Goal: Complete application form: Complete application form

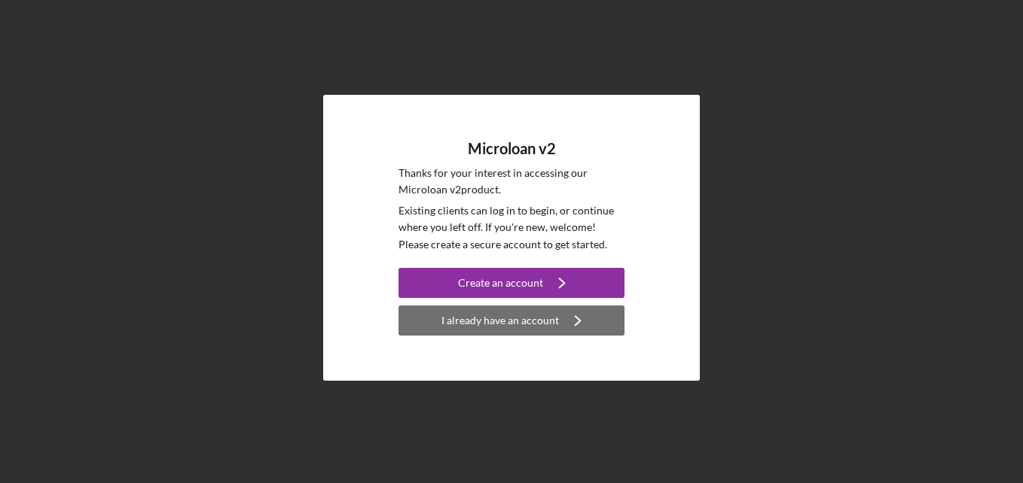
click at [538, 323] on div "I already have an account" at bounding box center [499, 321] width 117 height 30
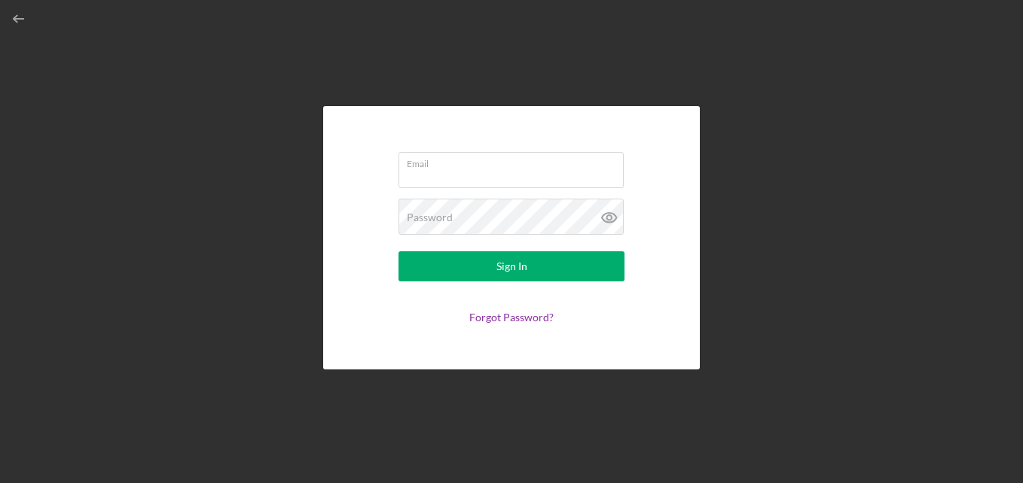
type input "[EMAIL_ADDRESS][DOMAIN_NAME]"
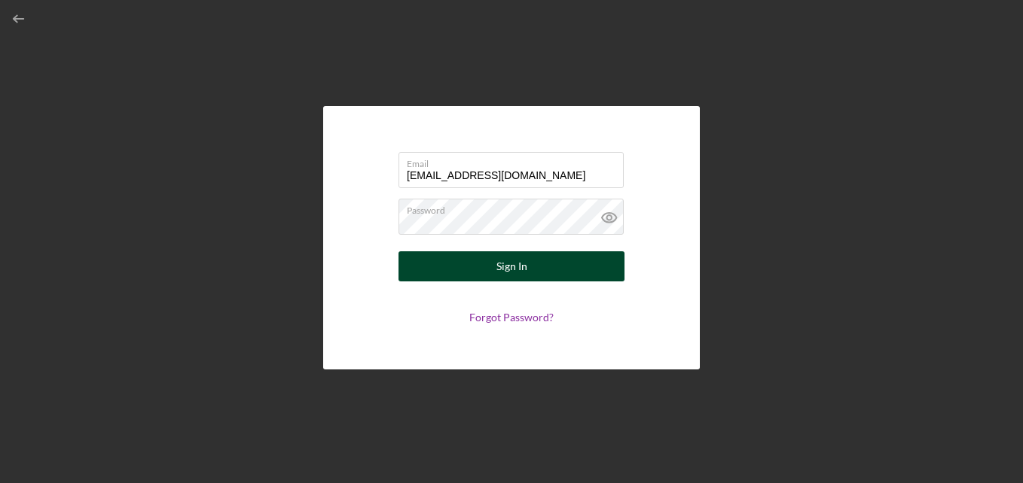
click at [515, 261] on div "Sign In" at bounding box center [511, 267] width 31 height 30
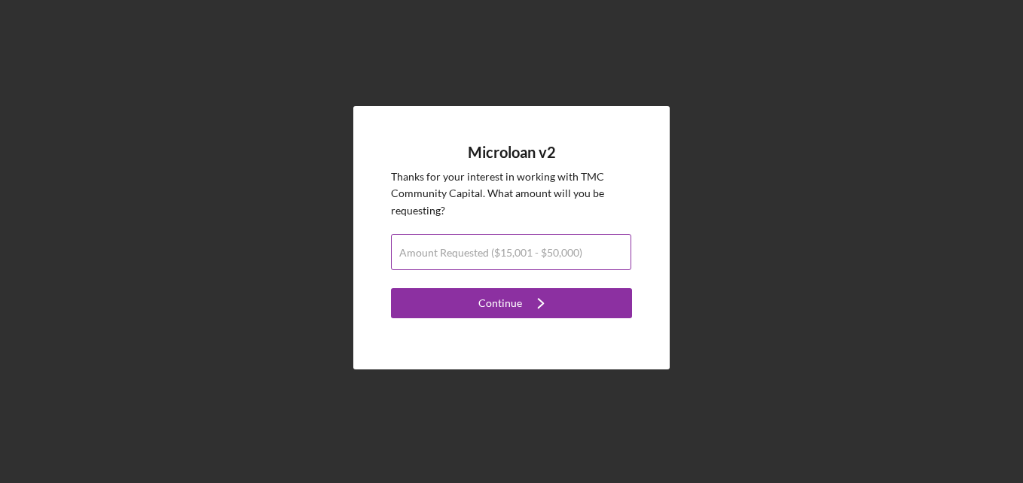
click at [495, 256] on label "Amount Requested ($15,001 - $50,000)" at bounding box center [490, 253] width 183 height 12
click at [495, 256] on input "Amount Requested ($15,001 - $50,000)" at bounding box center [511, 252] width 240 height 36
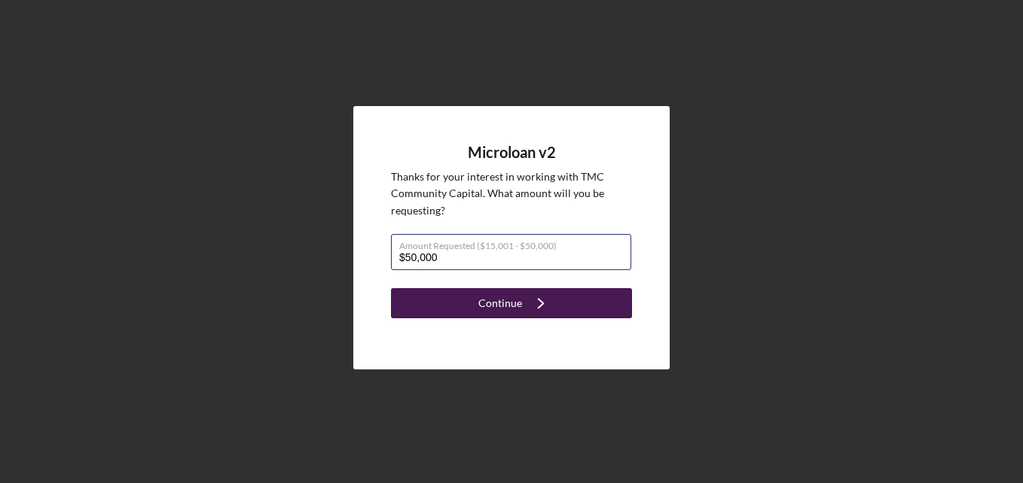
type input "$50,000"
click at [512, 296] on div "Continue" at bounding box center [500, 303] width 44 height 30
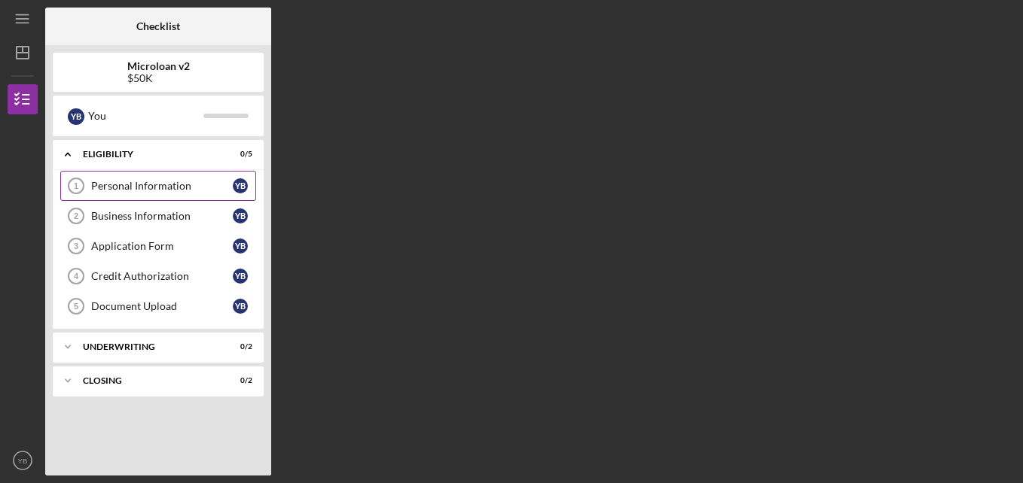
click at [162, 181] on div "Personal Information" at bounding box center [162, 186] width 142 height 12
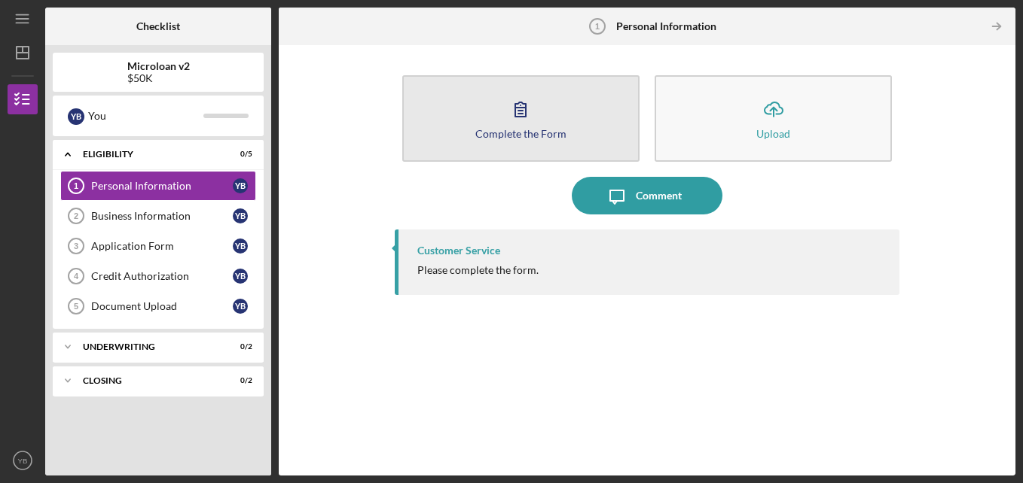
click at [517, 131] on div "Complete the Form" at bounding box center [520, 133] width 91 height 11
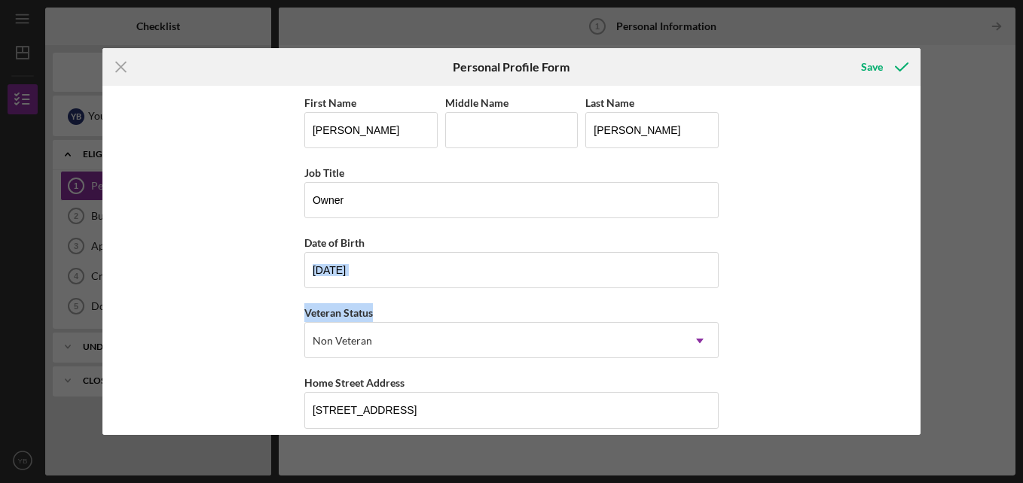
drag, startPoint x: 914, startPoint y: 231, endPoint x: 911, endPoint y: 311, distance: 79.9
click at [911, 311] on div "First Name [PERSON_NAME] Middle Name Last Name [PERSON_NAME] Title Owner Date o…" at bounding box center [511, 260] width 818 height 349
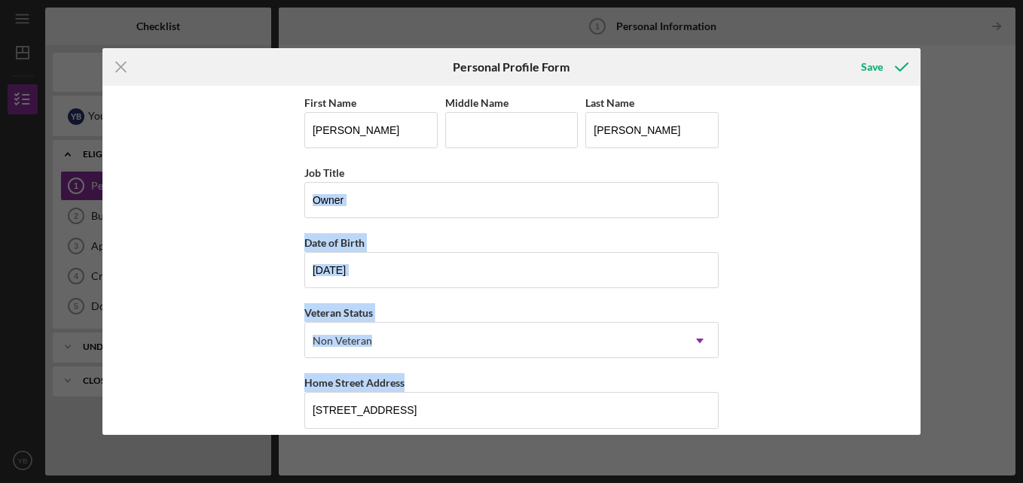
drag, startPoint x: 911, startPoint y: 311, endPoint x: 864, endPoint y: 368, distance: 73.9
click at [864, 368] on div "First Name [PERSON_NAME] Middle Name Last Name [PERSON_NAME] Title Owner Date o…" at bounding box center [511, 260] width 818 height 349
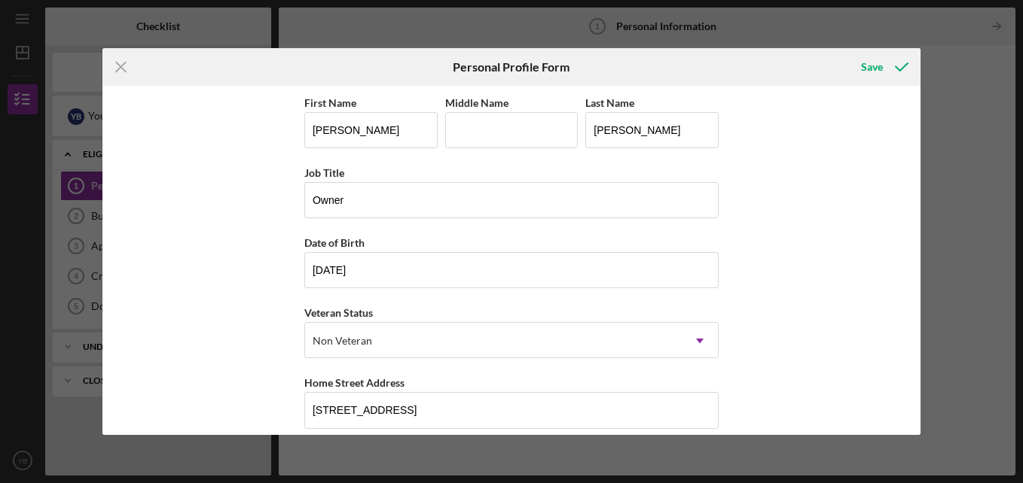
click at [913, 427] on div "First Name [PERSON_NAME] Middle Name Last Name [PERSON_NAME] Title Owner Date o…" at bounding box center [511, 260] width 818 height 349
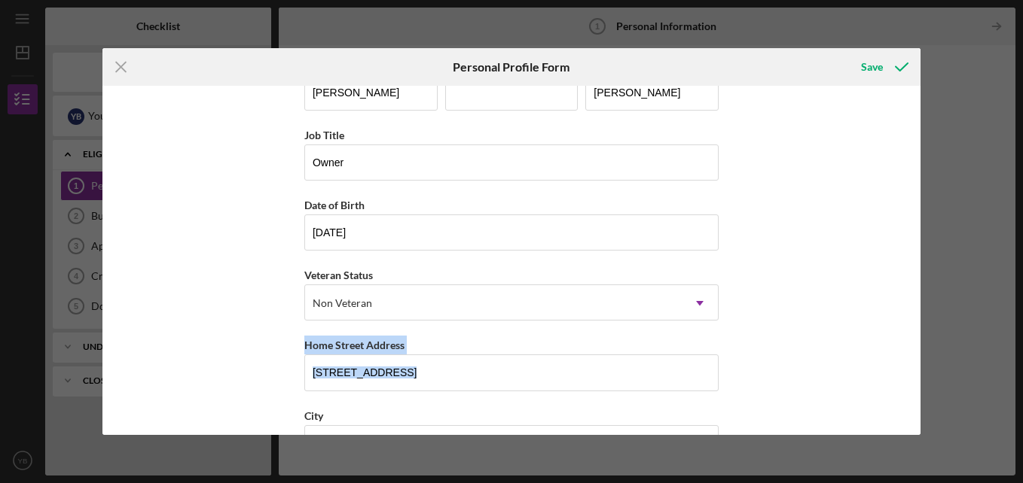
click at [913, 427] on div "First Name [PERSON_NAME] Middle Name Last Name [PERSON_NAME] Title Owner Date o…" at bounding box center [511, 260] width 818 height 349
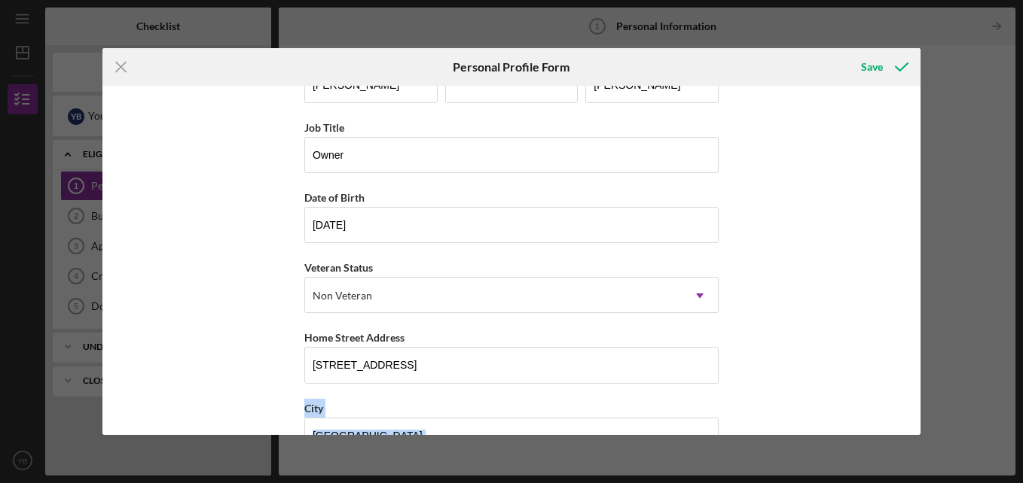
click at [913, 427] on div "First Name [PERSON_NAME] Middle Name Last Name [PERSON_NAME] Title Owner Date o…" at bounding box center [511, 260] width 818 height 349
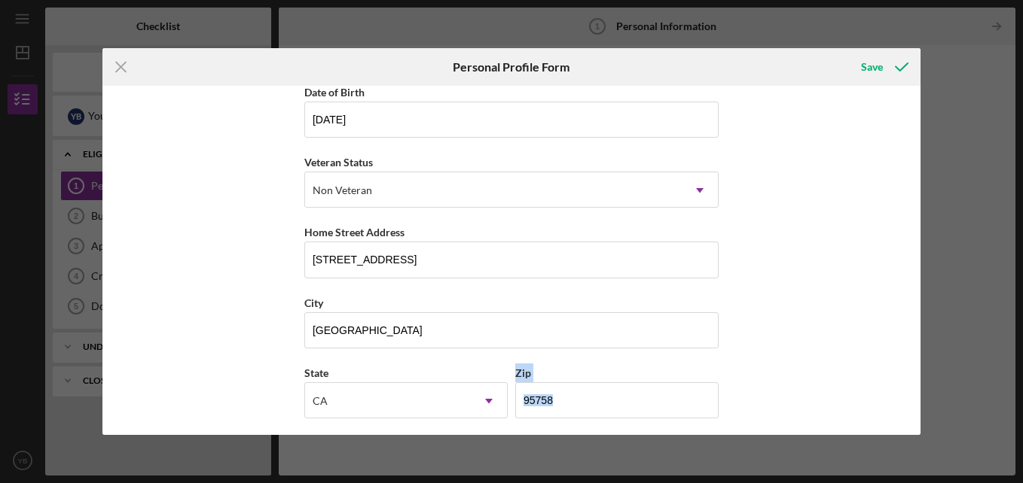
click at [913, 427] on div "First Name [PERSON_NAME] Middle Name Last Name [PERSON_NAME] Title Owner Date o…" at bounding box center [511, 260] width 818 height 349
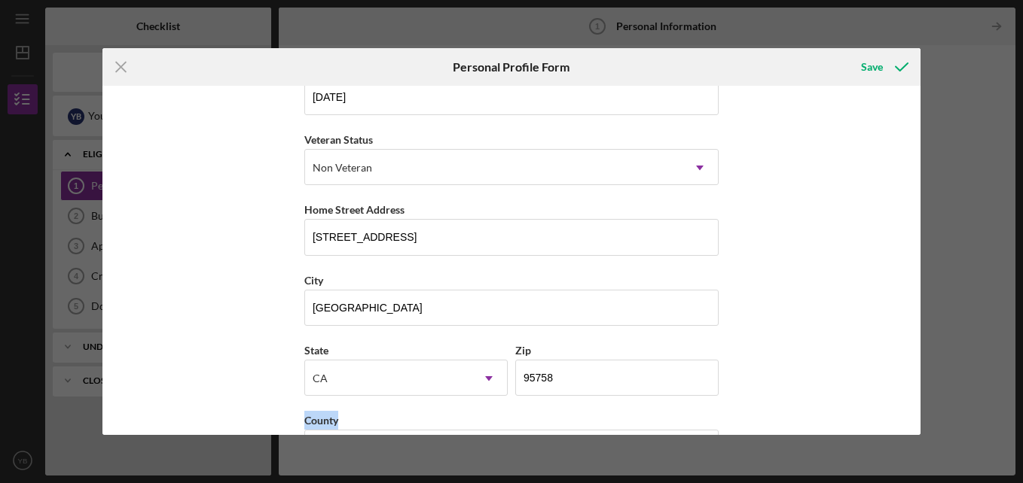
click at [913, 427] on div "First Name [PERSON_NAME] Middle Name Last Name [PERSON_NAME] Title Owner Date o…" at bounding box center [511, 260] width 818 height 349
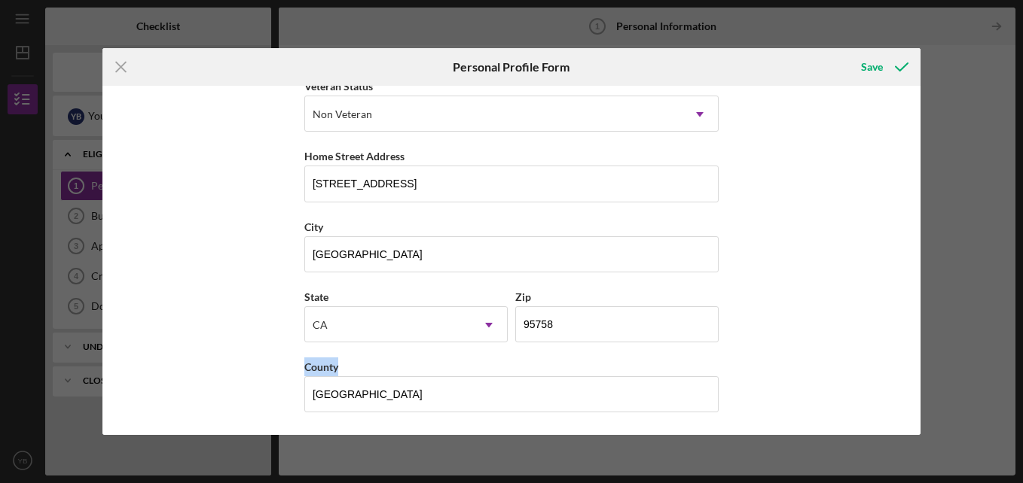
click at [913, 427] on div "First Name [PERSON_NAME] Middle Name Last Name [PERSON_NAME] Title Owner Date o…" at bounding box center [511, 260] width 818 height 349
drag, startPoint x: 913, startPoint y: 427, endPoint x: 849, endPoint y: 359, distance: 93.7
click at [849, 359] on div "First Name [PERSON_NAME] Middle Name Last Name [PERSON_NAME] Title Owner Date o…" at bounding box center [511, 260] width 818 height 349
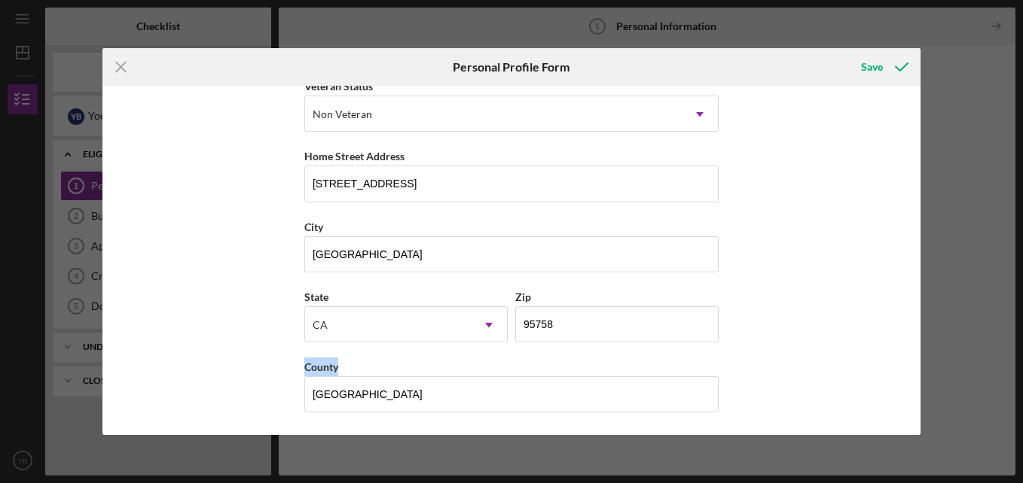
click at [849, 359] on div "First Name [PERSON_NAME] Middle Name Last Name [PERSON_NAME] Title Owner Date o…" at bounding box center [511, 260] width 818 height 349
click at [875, 66] on div "Save" at bounding box center [872, 67] width 22 height 30
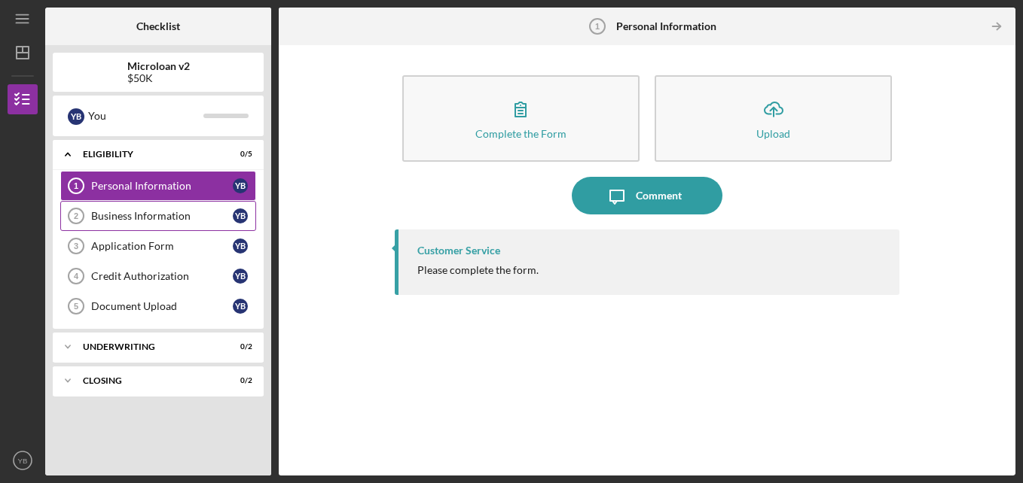
click at [158, 220] on div "Business Information" at bounding box center [162, 216] width 142 height 12
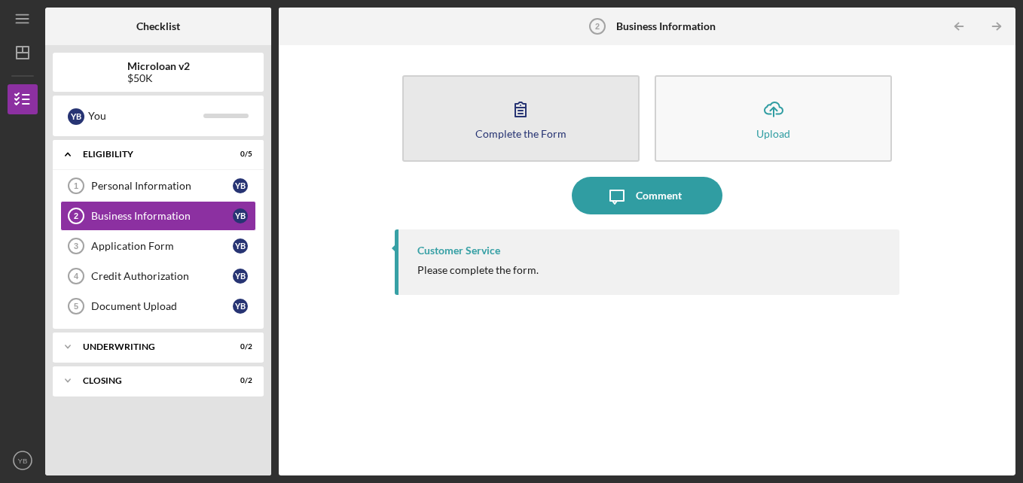
click at [505, 139] on div "Complete the Form" at bounding box center [520, 133] width 91 height 11
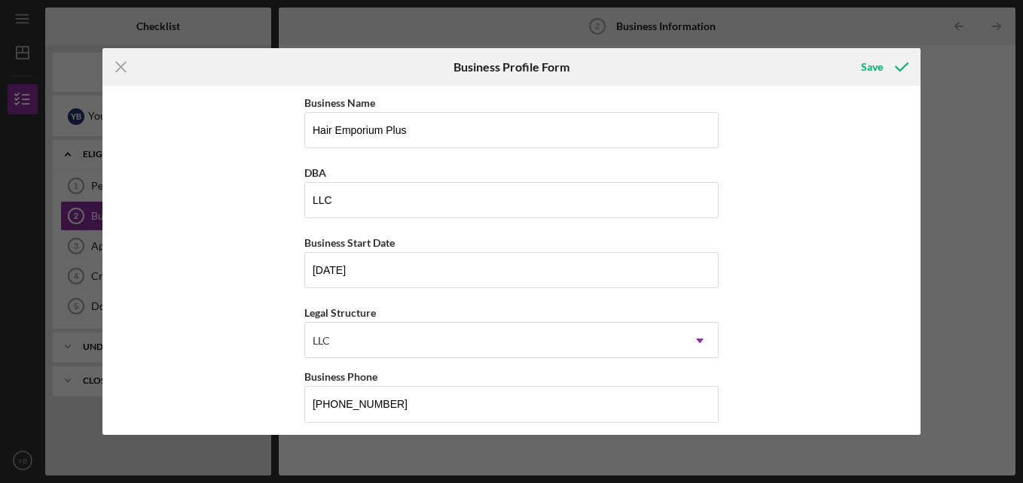
click at [913, 430] on div "Business Name Hair Emporium Plus DBA LLC Business Start Date [DATE] Legal Struc…" at bounding box center [511, 260] width 818 height 349
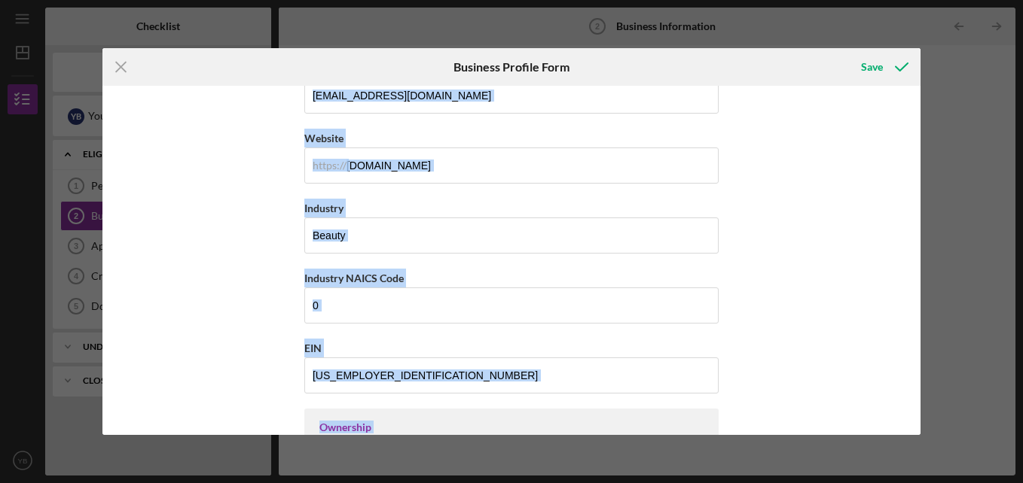
click at [916, 428] on div "Business Name Hair Emporium Plus DBA LLC Business Start Date [DATE] Legal Struc…" at bounding box center [511, 260] width 818 height 349
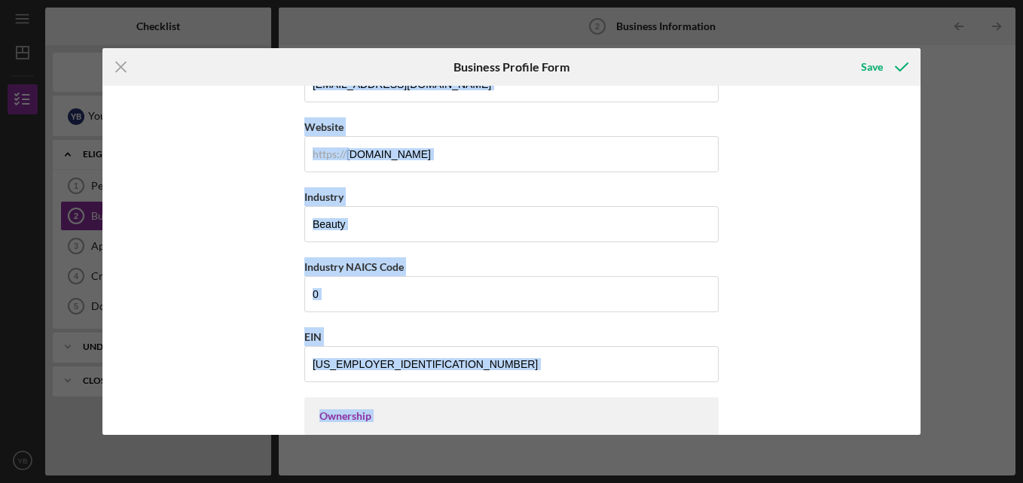
scroll to position [1190, 0]
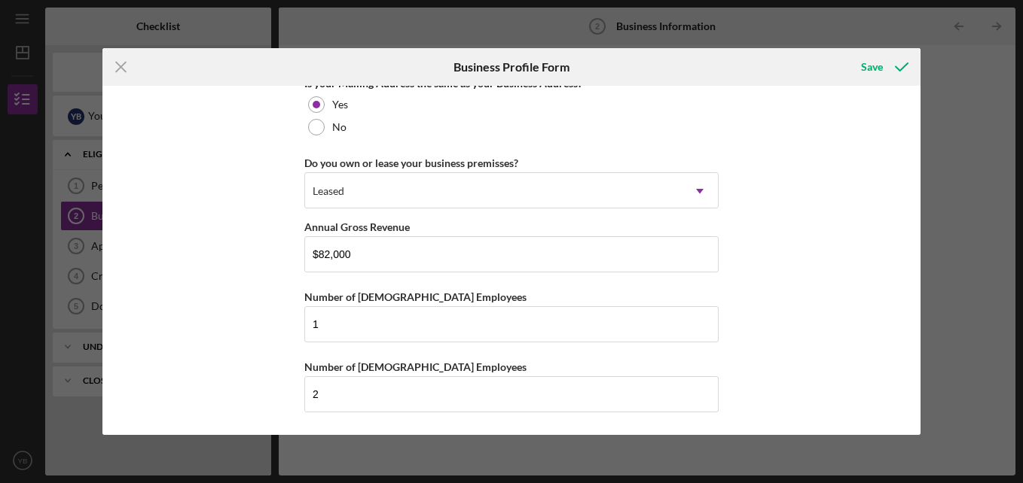
click at [907, 108] on div "Business Name Hair Emporium Plus DBA LLC Business Start Date [DATE] Legal Struc…" at bounding box center [511, 260] width 818 height 349
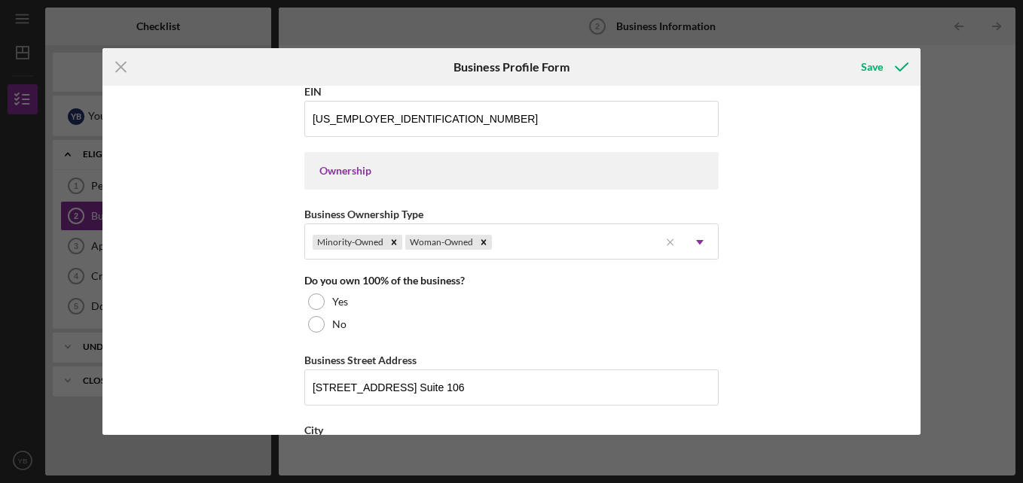
scroll to position [630, 0]
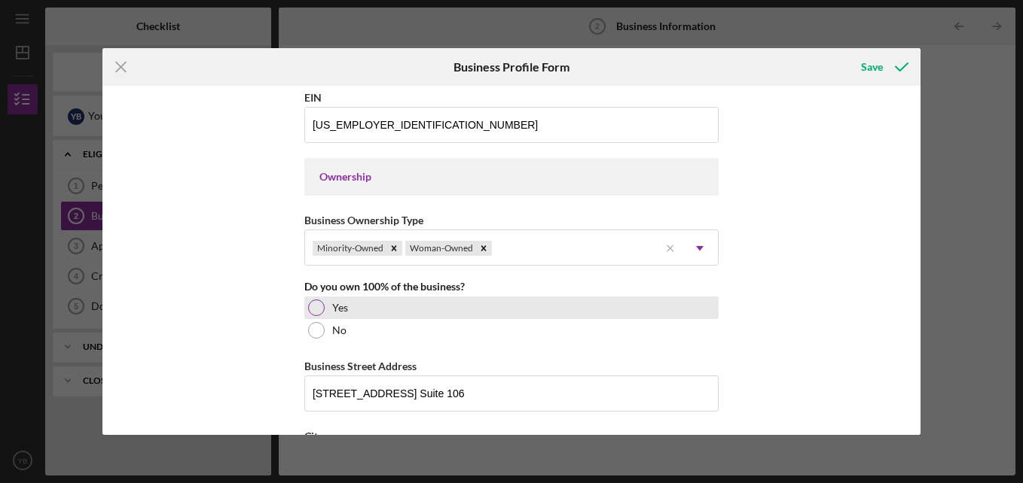
click at [312, 306] on div at bounding box center [316, 308] width 17 height 17
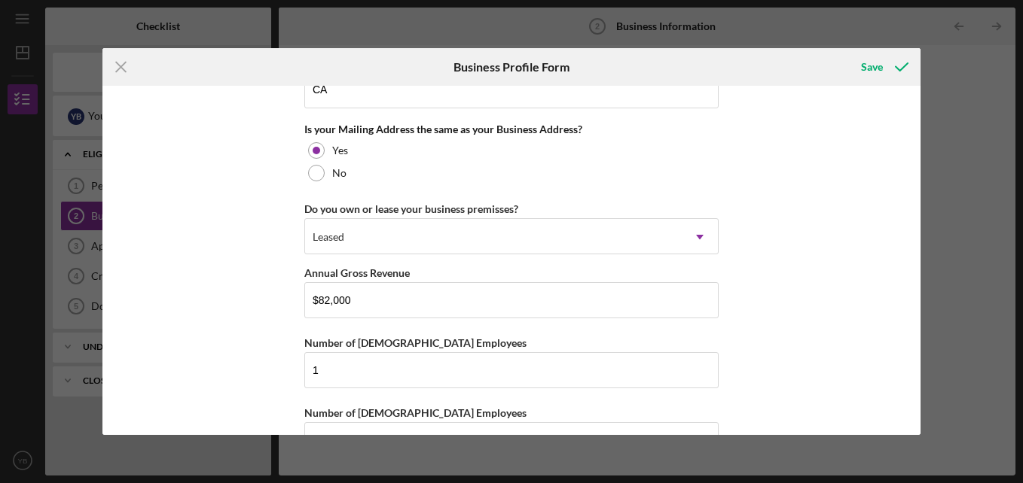
scroll to position [1167, 0]
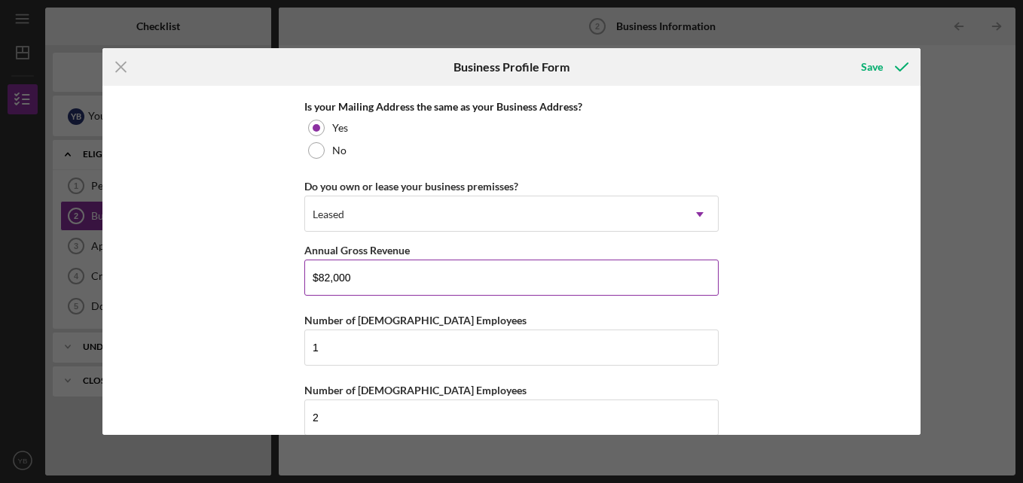
click at [364, 286] on input "$82,000" at bounding box center [511, 278] width 414 height 36
type input "$8"
type input "$220,000"
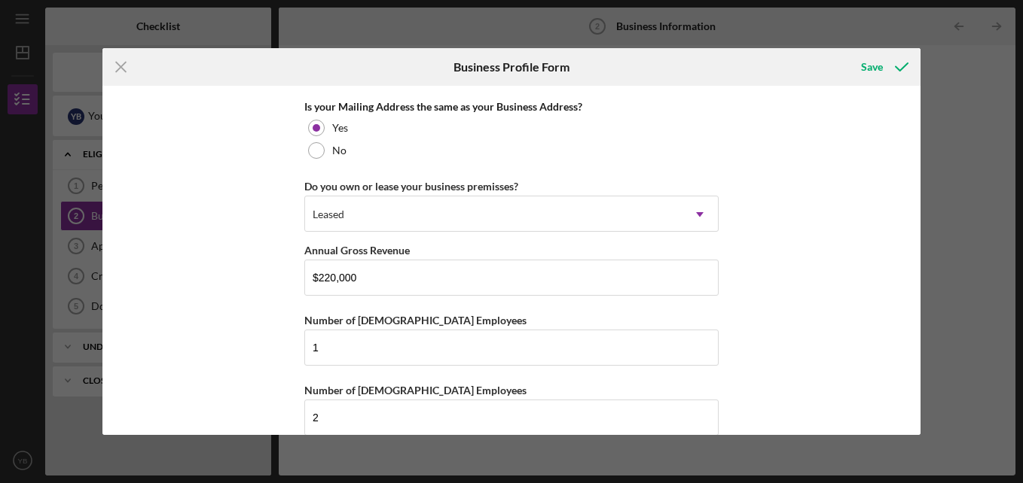
click at [849, 379] on div "Business Name Hair Emporium Plus DBA LLC Business Start Date [DATE] Legal Struc…" at bounding box center [511, 260] width 818 height 349
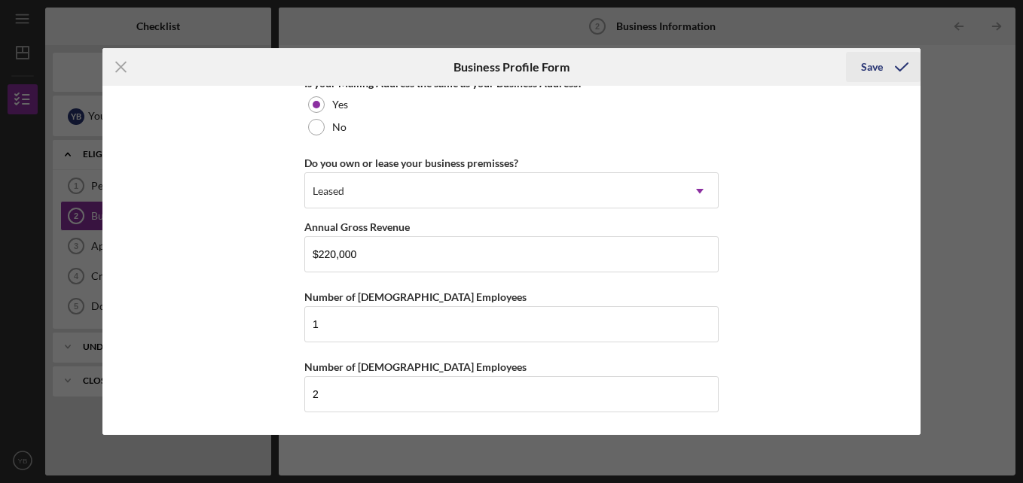
click at [864, 62] on div "Save" at bounding box center [872, 67] width 22 height 30
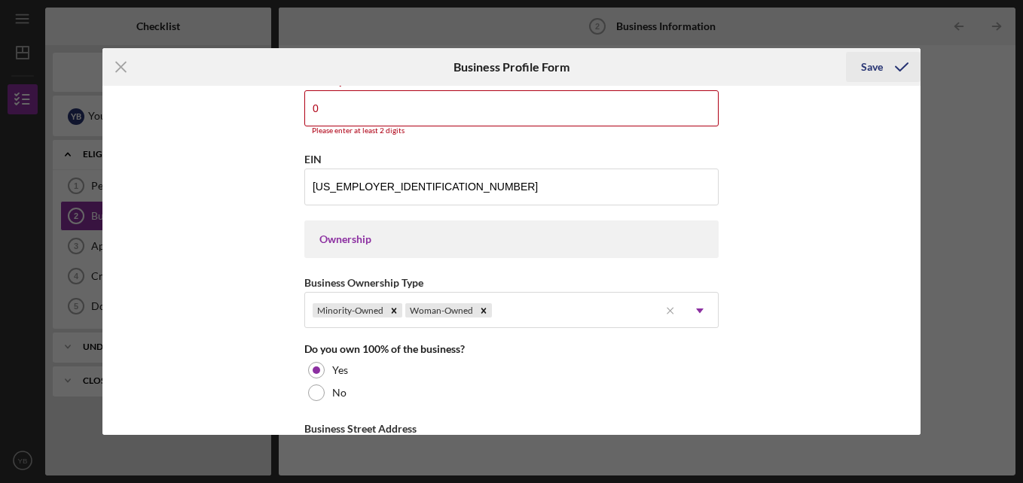
scroll to position [562, 0]
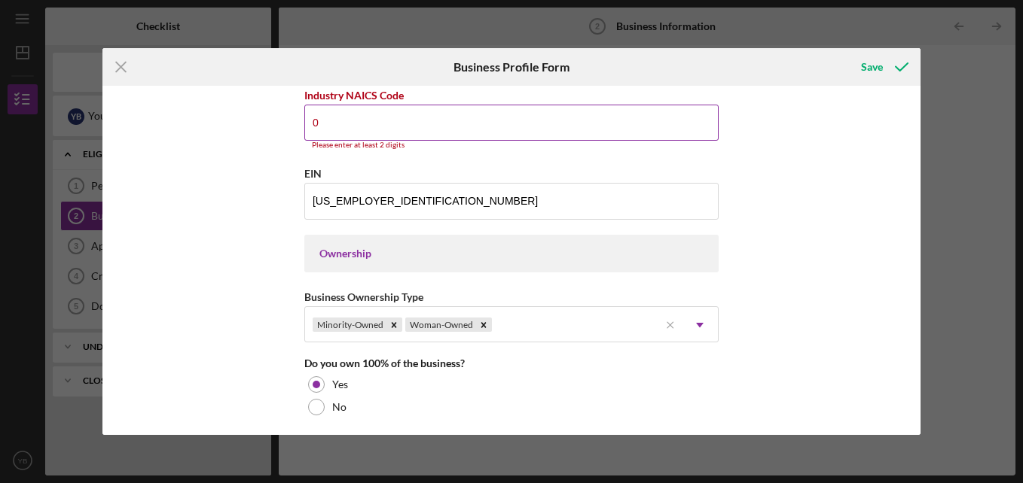
click at [527, 130] on input "0" at bounding box center [511, 123] width 414 height 36
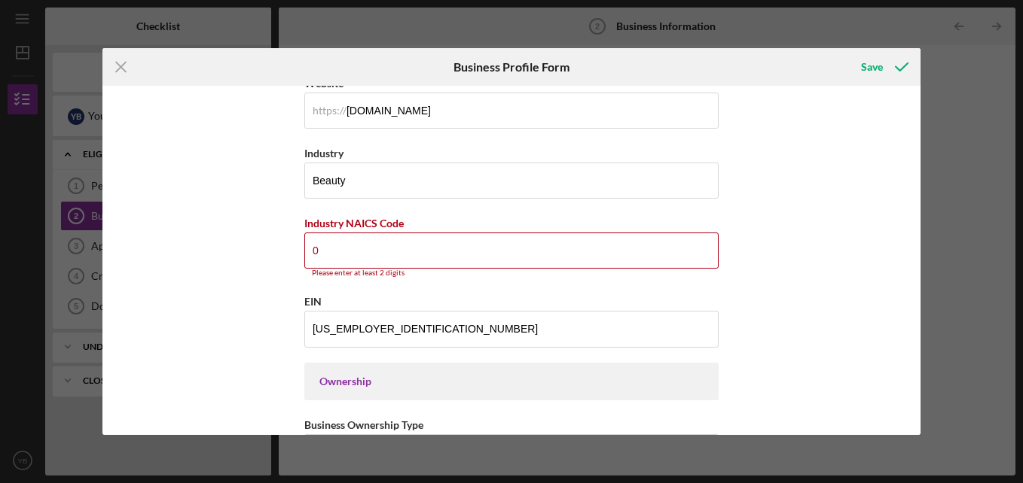
scroll to position [424, 0]
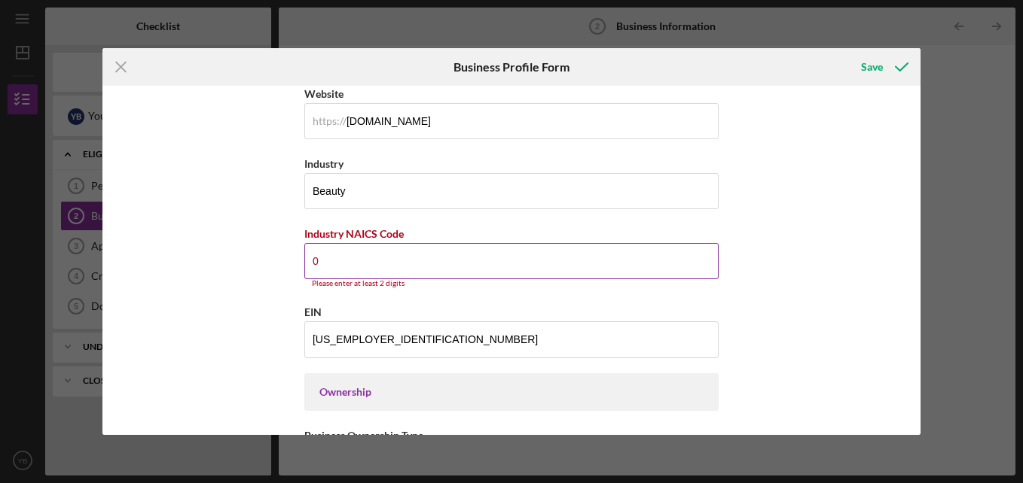
click at [368, 270] on input "0" at bounding box center [511, 261] width 414 height 36
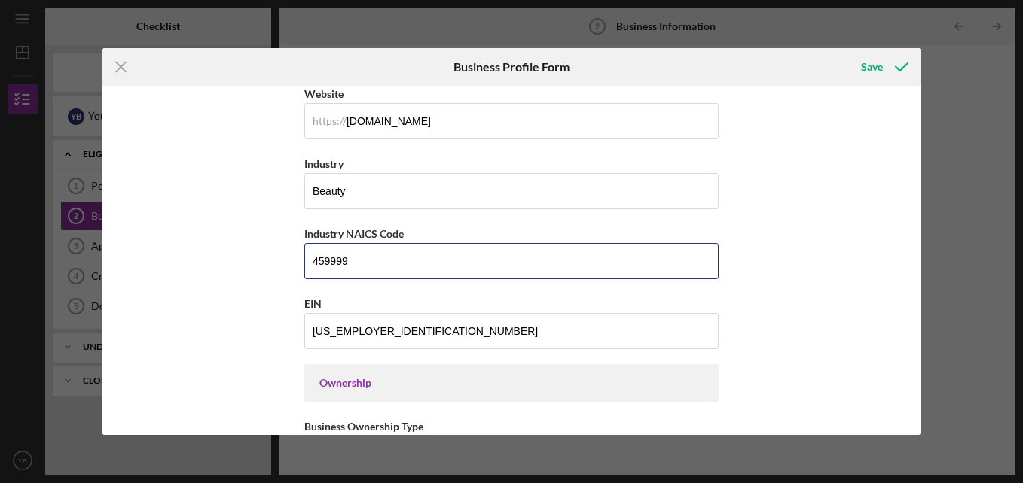
type input "459999"
click at [809, 325] on div "Business Name Hair Emporium Plus DBA LLC Business Start Date [DATE] Legal Struc…" at bounding box center [511, 260] width 818 height 349
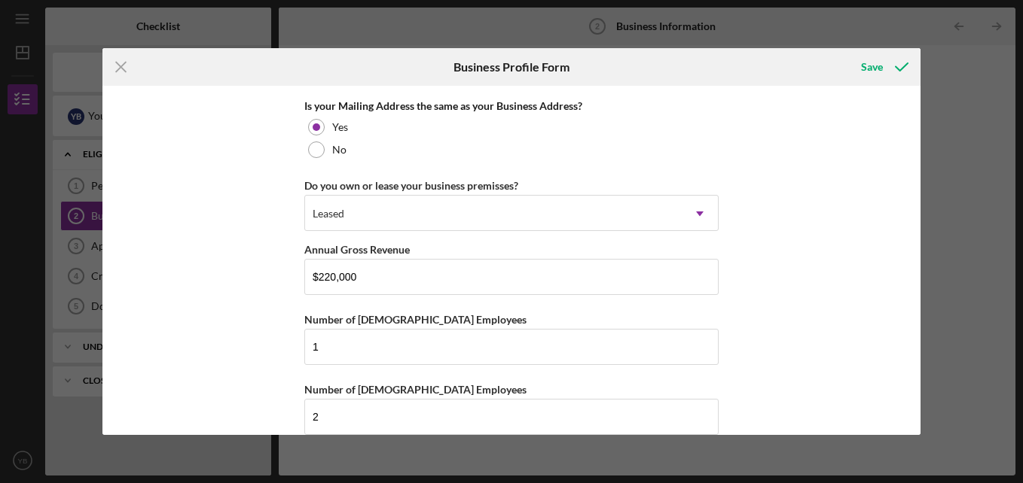
scroll to position [1190, 0]
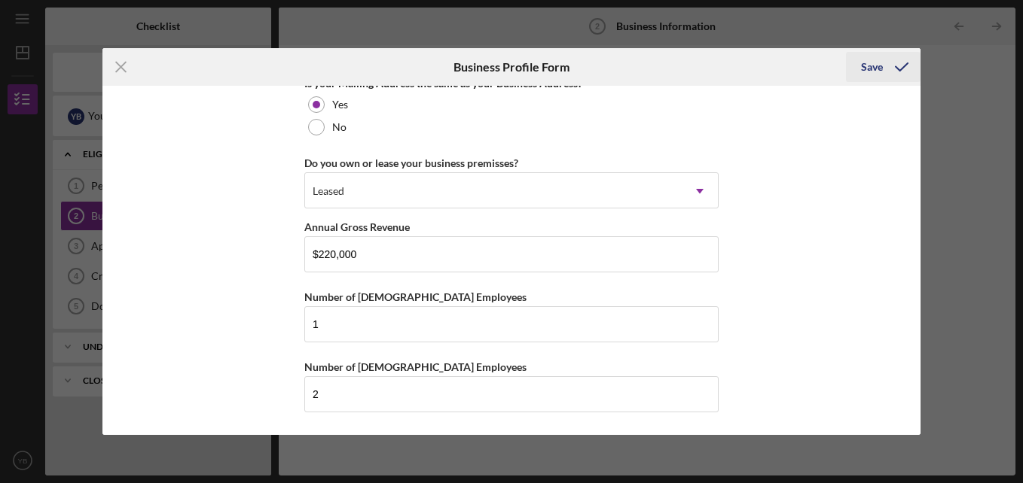
click at [867, 66] on div "Save" at bounding box center [872, 67] width 22 height 30
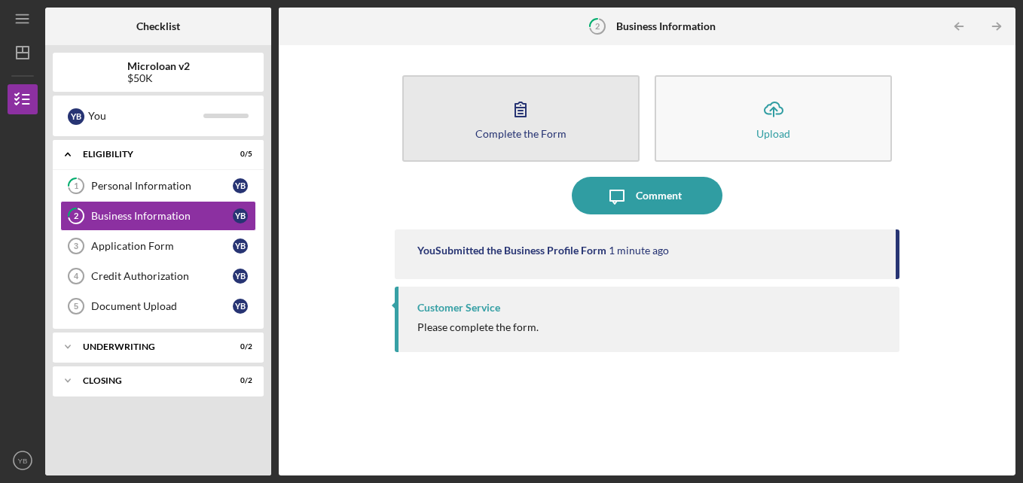
click at [510, 136] on div "Complete the Form" at bounding box center [520, 133] width 91 height 11
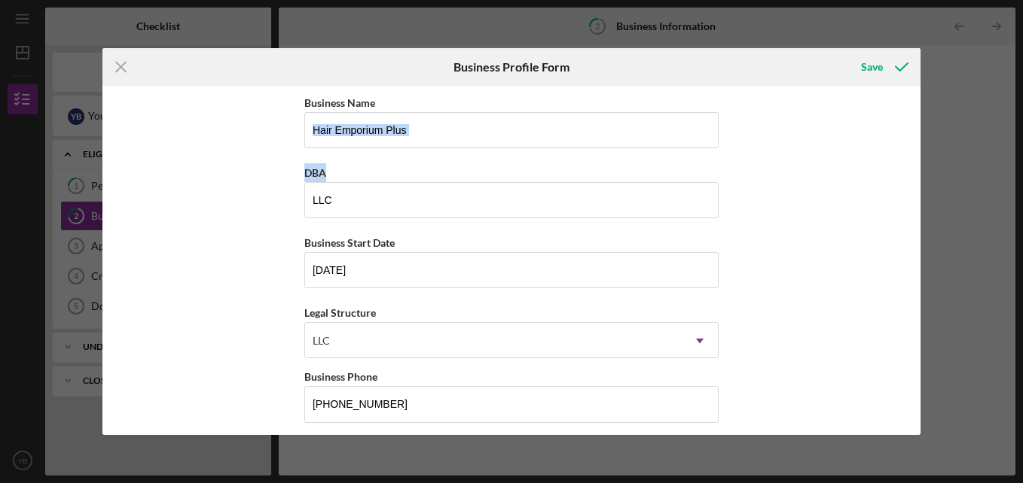
drag, startPoint x: 920, startPoint y: 120, endPoint x: 916, endPoint y: 149, distance: 29.0
click at [916, 149] on div "Business Name Hair Emporium Plus DBA LLC Business Start Date [DATE] Legal Struc…" at bounding box center [511, 260] width 818 height 349
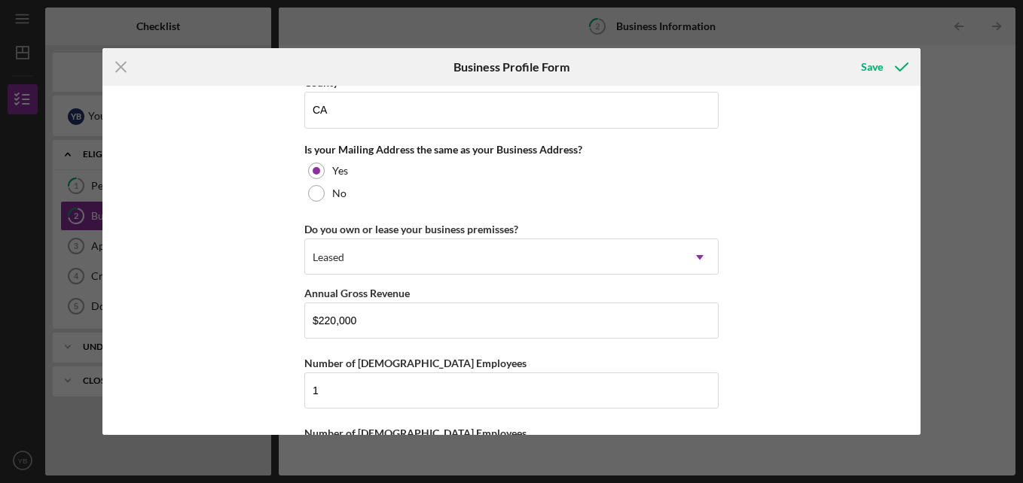
scroll to position [1190, 0]
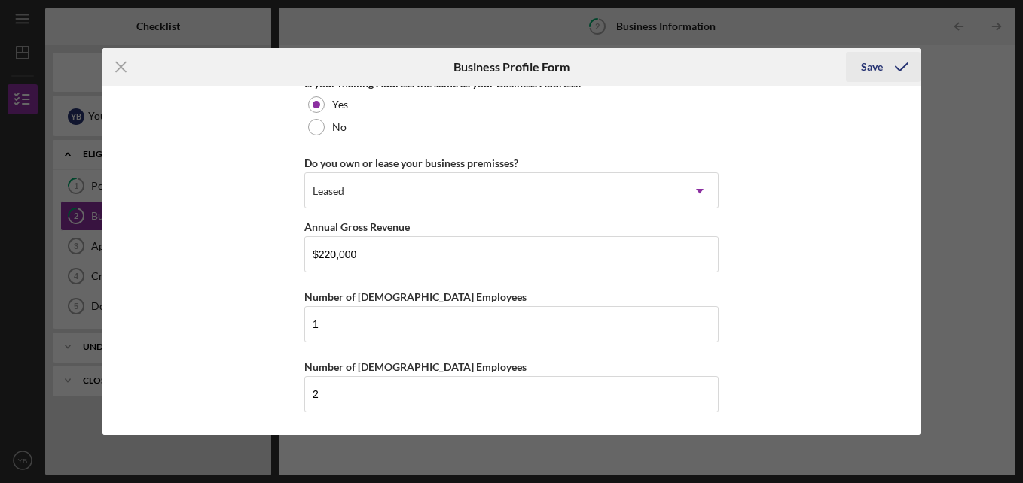
click at [868, 70] on div "Save" at bounding box center [872, 67] width 22 height 30
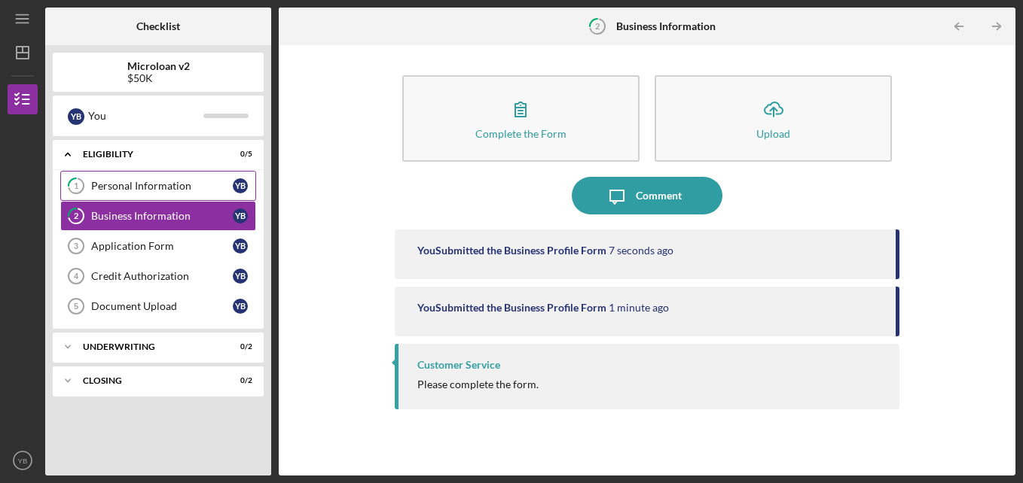
click at [195, 175] on link "1 Personal Information Y B" at bounding box center [158, 186] width 196 height 30
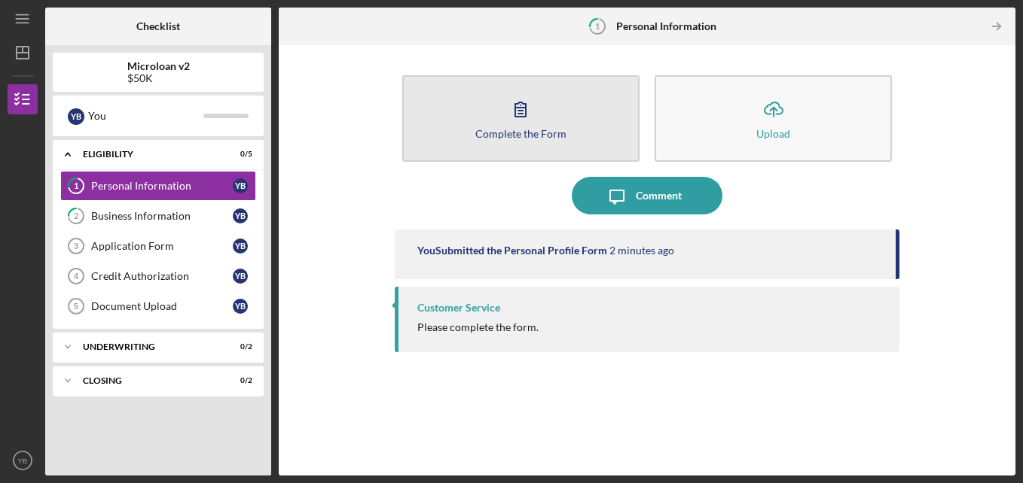
click at [544, 131] on div "Complete the Form" at bounding box center [520, 133] width 91 height 11
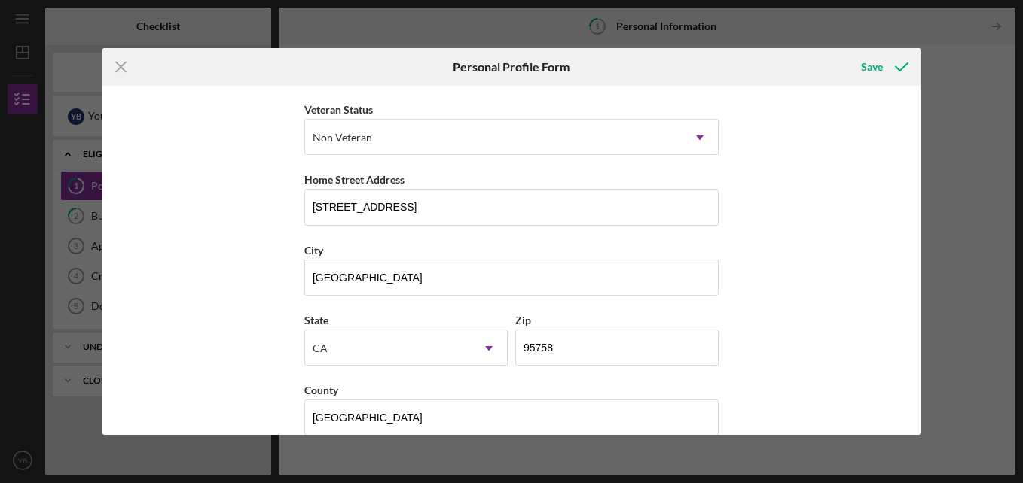
scroll to position [227, 0]
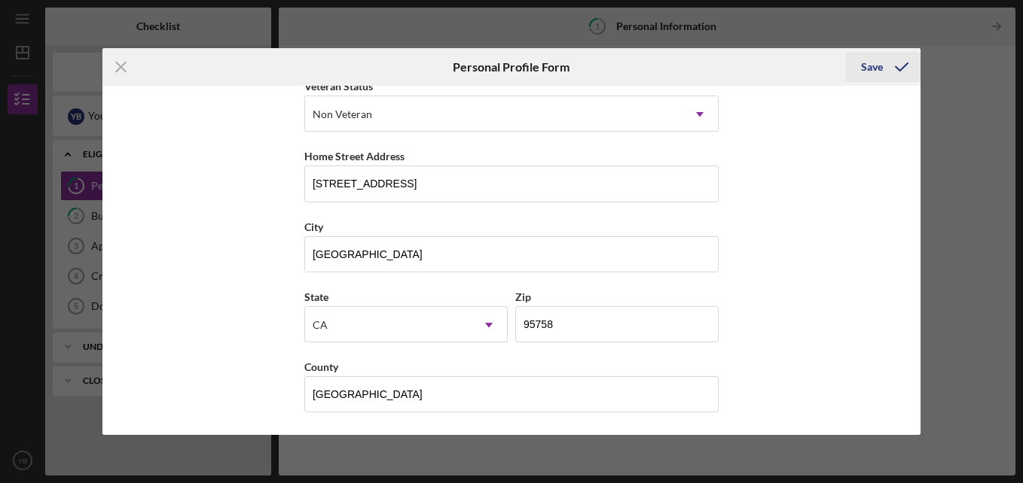
click at [864, 72] on div "Save" at bounding box center [872, 67] width 22 height 30
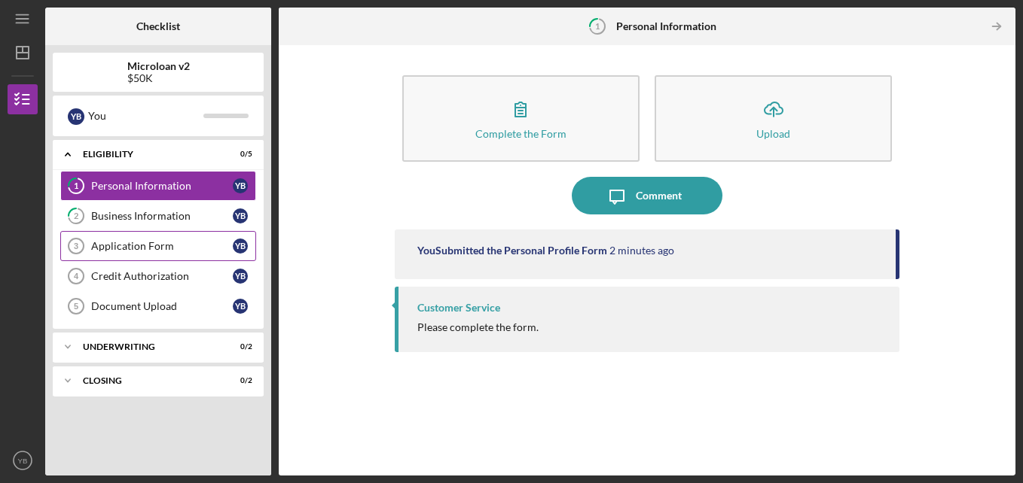
click at [174, 243] on div "Application Form" at bounding box center [162, 246] width 142 height 12
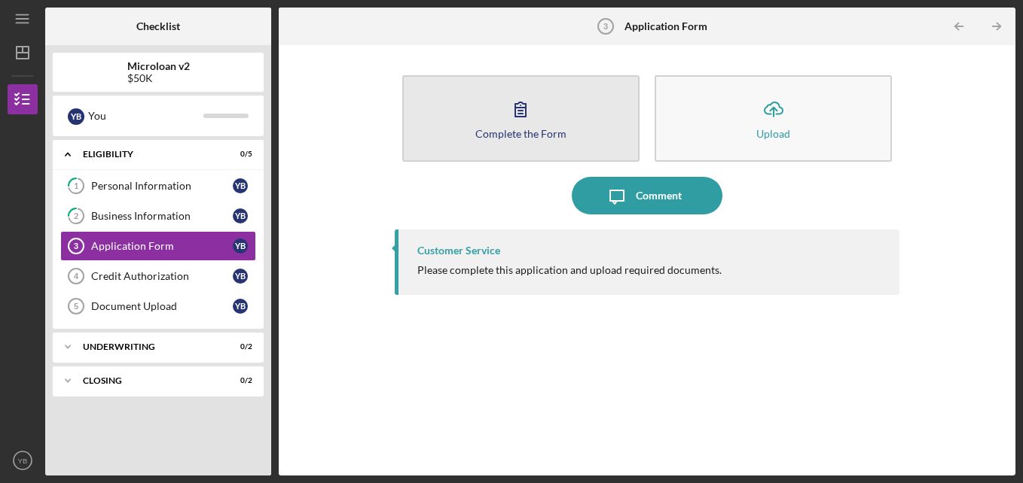
click at [497, 139] on button "Complete the Form Form" at bounding box center [520, 118] width 237 height 87
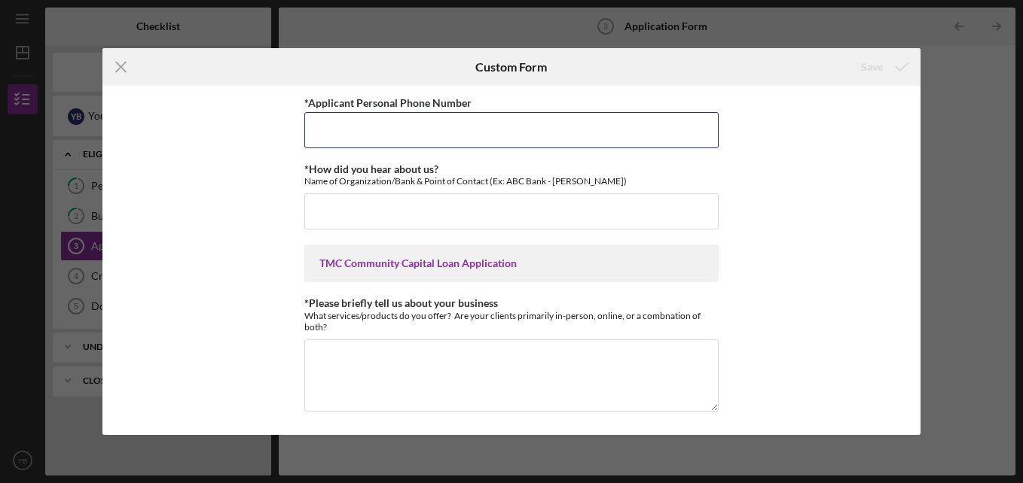
click at [497, 139] on input "*Applicant Personal Phone Number" at bounding box center [511, 130] width 414 height 36
type input "9162712250"
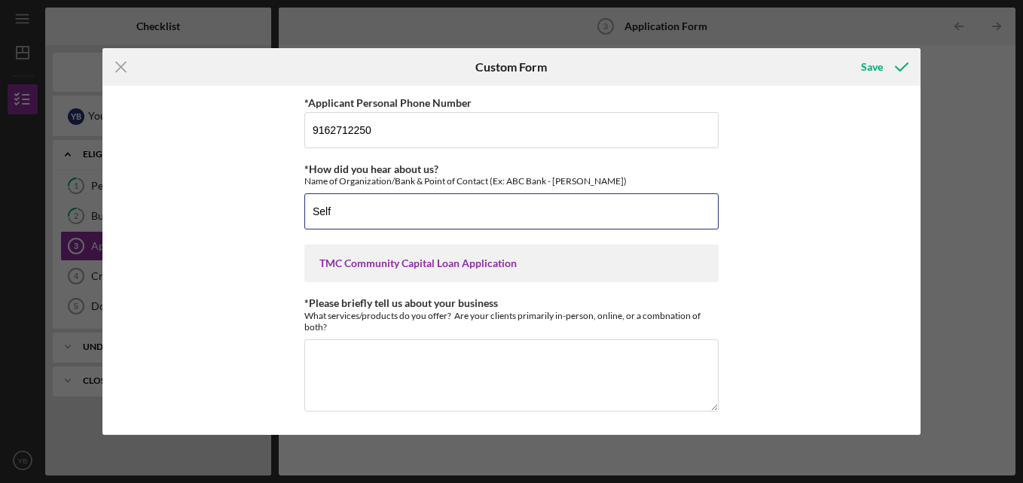
type input "Self"
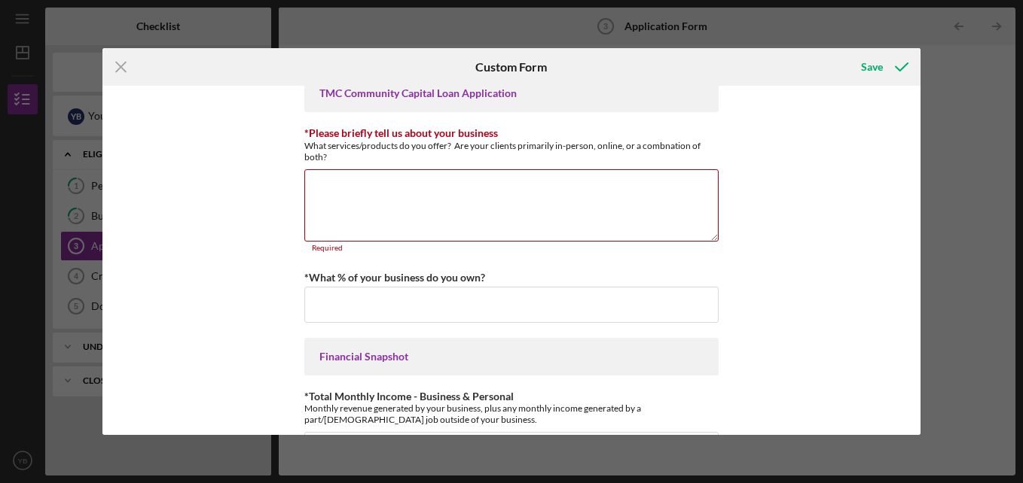
scroll to position [167, 0]
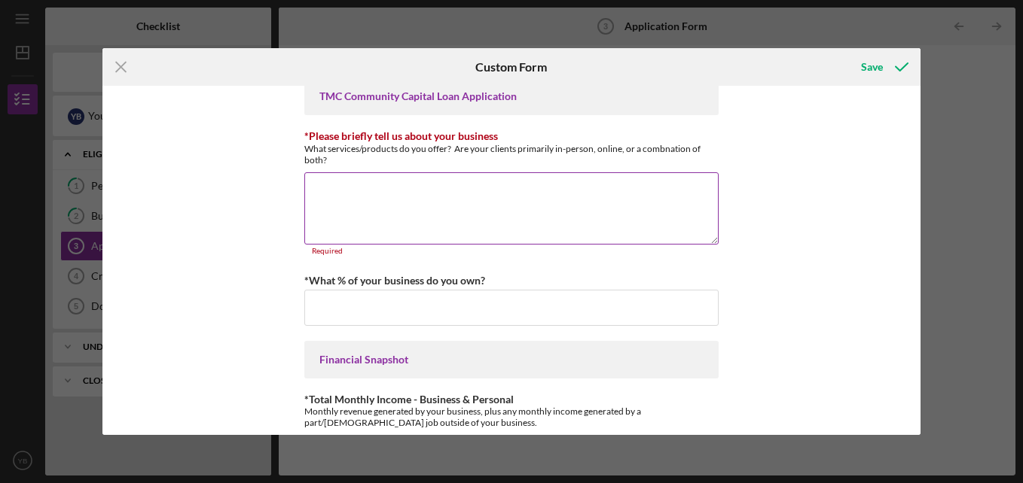
click at [383, 191] on textarea "*Please briefly tell us about your business" at bounding box center [511, 208] width 414 height 72
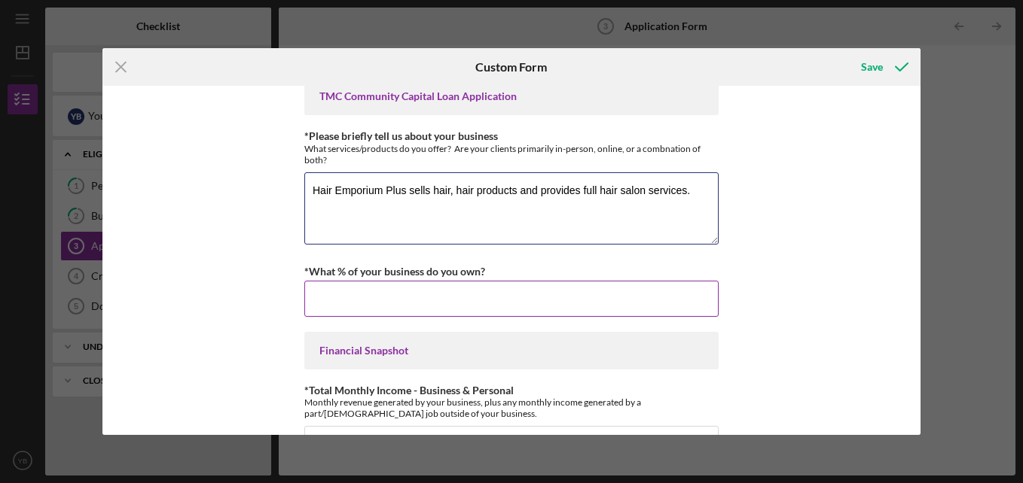
type textarea "Hair Emporium Plus sells hair, hair products and provides full hair salon servi…"
click at [336, 306] on input "*What % of your business do you own?" at bounding box center [511, 299] width 414 height 36
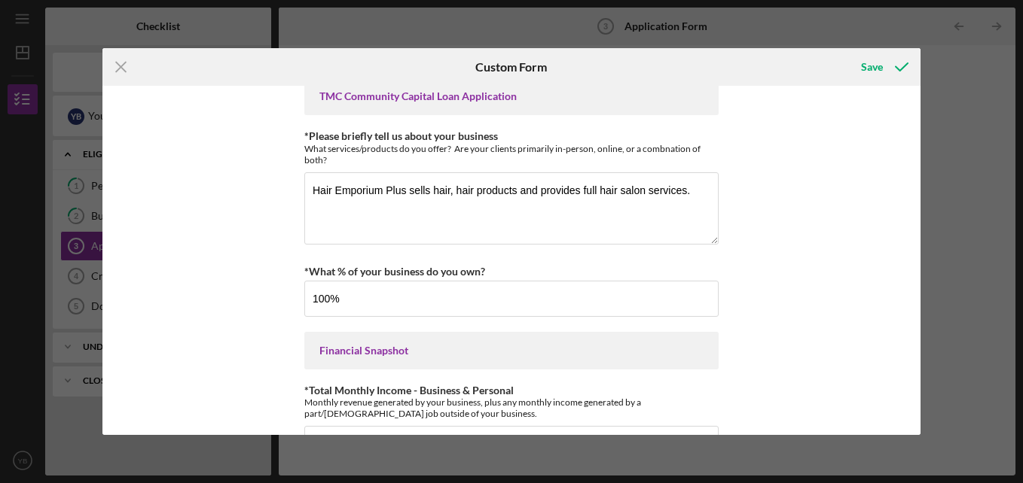
type input "100.00000%"
click at [782, 343] on div "*Applicant Personal Phone Number [PHONE_NUMBER] *How did you hear about us? Nam…" at bounding box center [511, 260] width 818 height 349
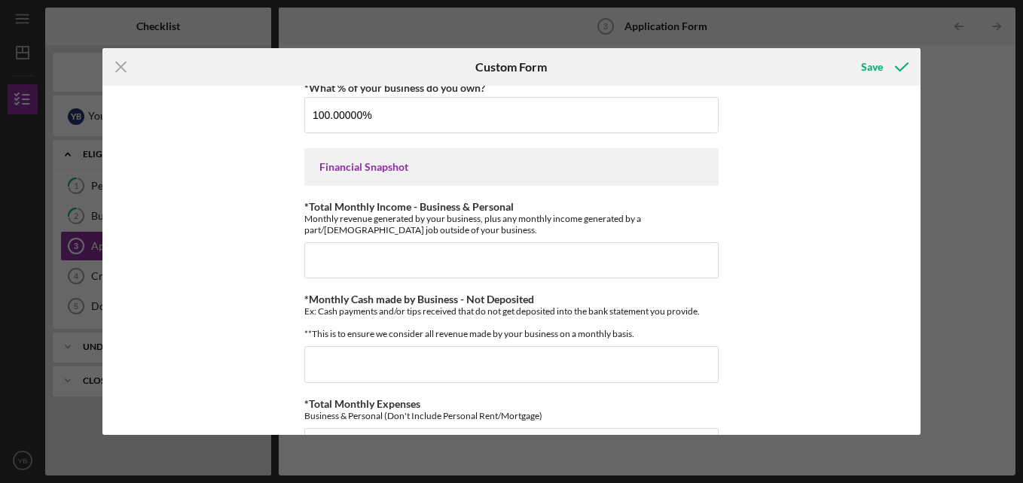
scroll to position [356, 0]
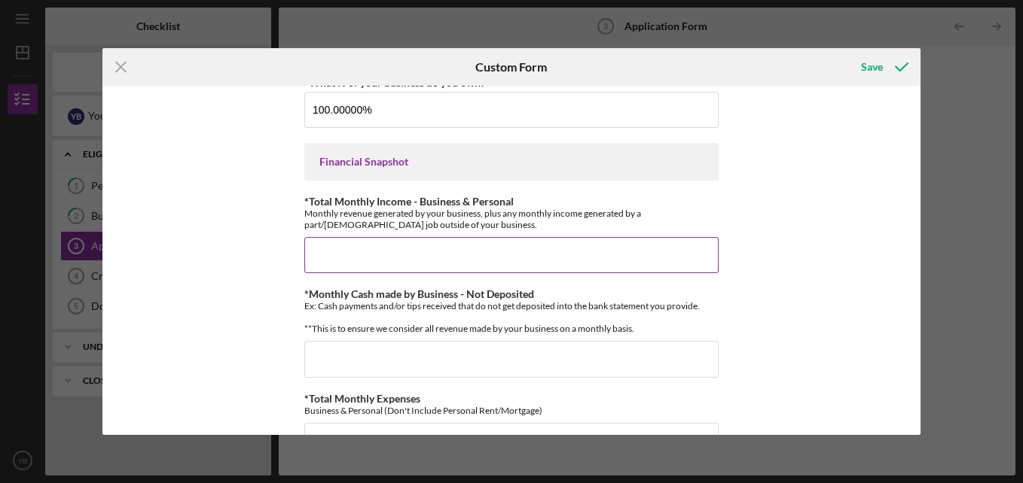
click at [444, 252] on input "*Total Monthly Income - Business & Personal" at bounding box center [511, 255] width 414 height 36
type input "$23,640"
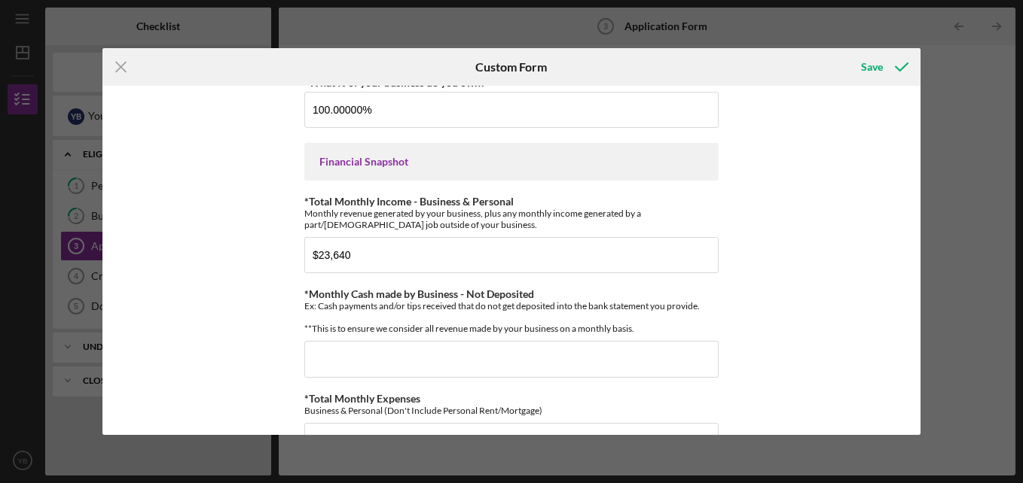
click at [734, 302] on div "*Applicant Personal Phone Number [PHONE_NUMBER] *How did you hear about us? Nam…" at bounding box center [511, 260] width 818 height 349
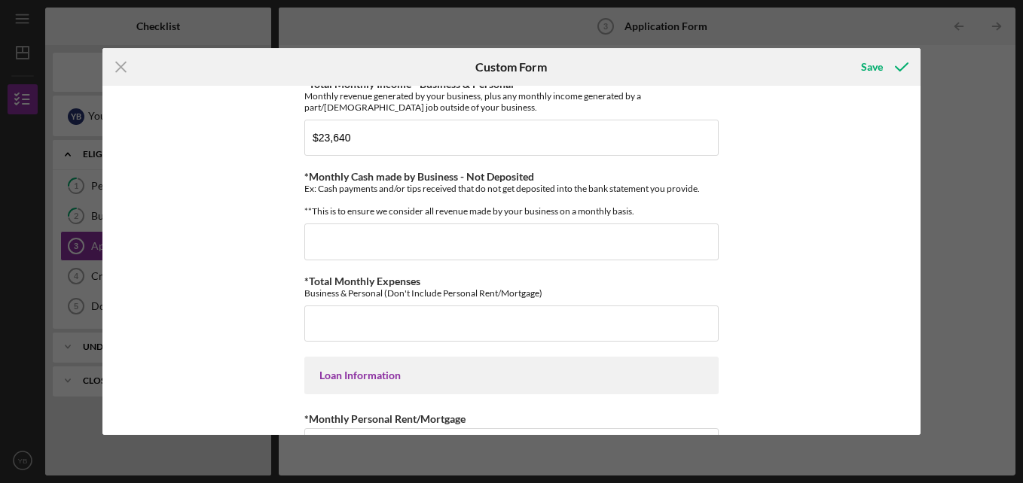
scroll to position [490, 0]
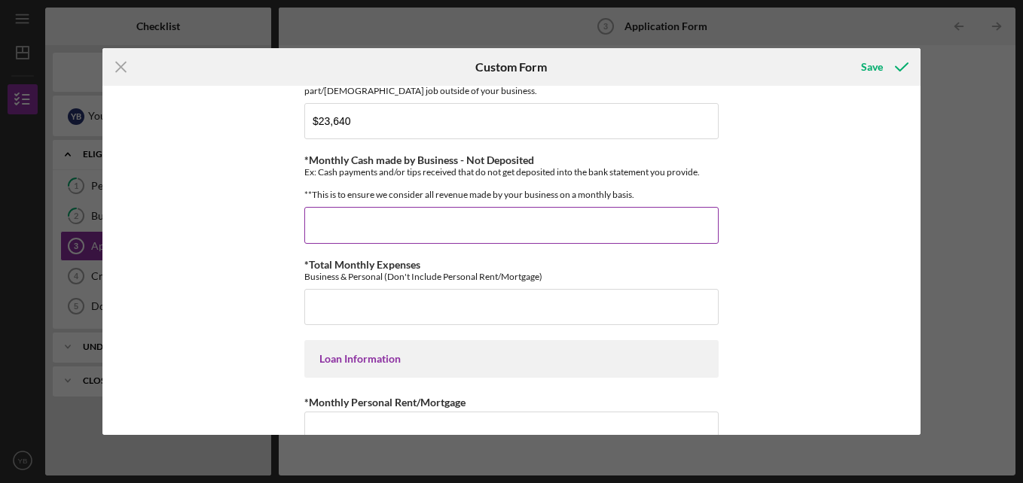
click at [334, 233] on input "*Monthly Cash made by Business - Not Deposited" at bounding box center [511, 225] width 414 height 36
type input "$500"
click at [766, 289] on div "*Applicant Personal Phone Number [PHONE_NUMBER] *How did you hear about us? Nam…" at bounding box center [511, 260] width 818 height 349
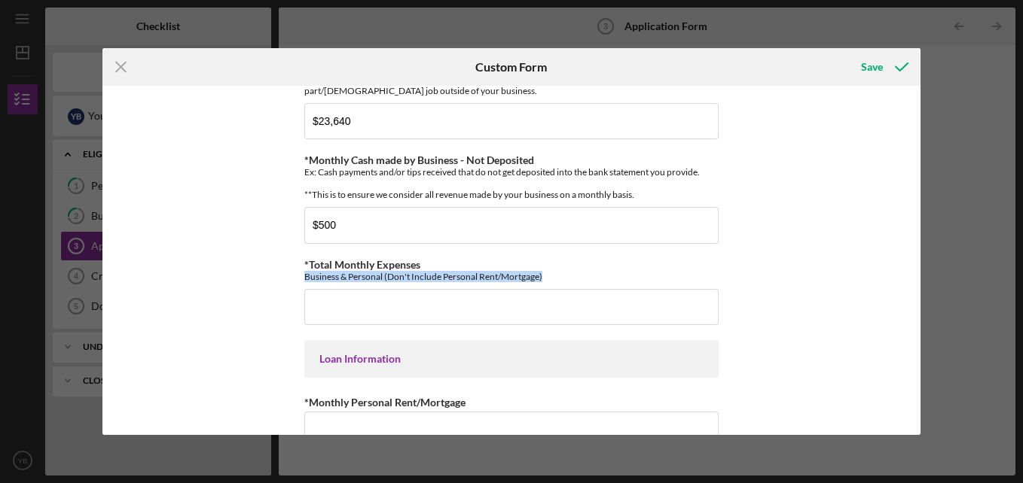
drag, startPoint x: 920, startPoint y: 261, endPoint x: 912, endPoint y: 305, distance: 45.2
click at [912, 305] on div "*Applicant Personal Phone Number [PHONE_NUMBER] *How did you hear about us? Nam…" at bounding box center [511, 260] width 818 height 349
click at [778, 309] on div "*Applicant Personal Phone Number [PHONE_NUMBER] *How did you hear about us? Nam…" at bounding box center [511, 260] width 818 height 349
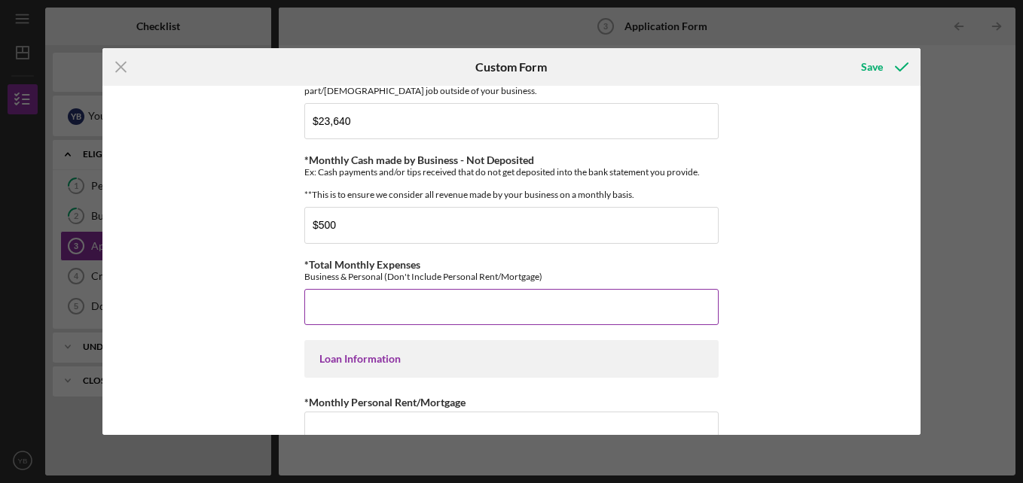
click at [425, 310] on input "*Total Monthly Expenses" at bounding box center [511, 307] width 414 height 36
type input "$15,000"
click at [766, 358] on div "*Applicant Personal Phone Number [PHONE_NUMBER] *How did you hear about us? Nam…" at bounding box center [511, 260] width 818 height 349
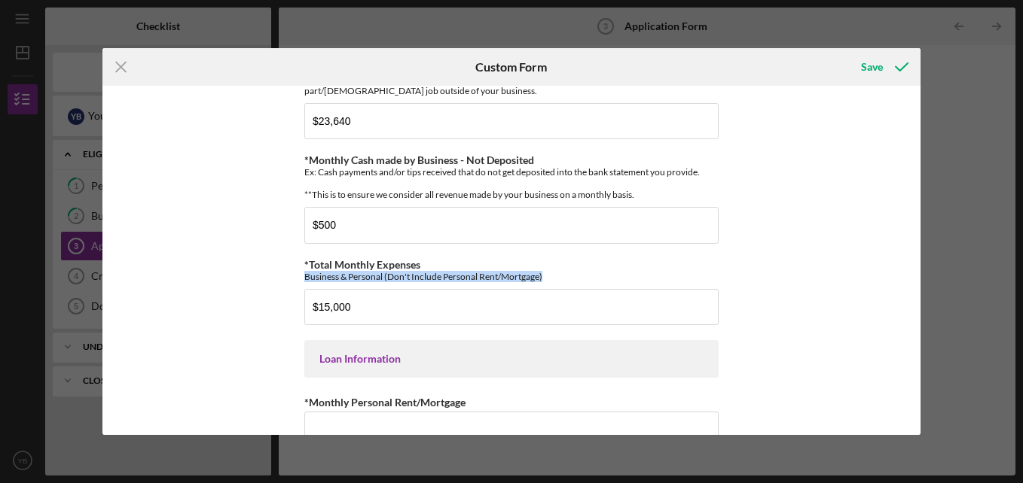
drag, startPoint x: 914, startPoint y: 262, endPoint x: 913, endPoint y: 323, distance: 61.0
click at [913, 323] on div "*Applicant Personal Phone Number [PHONE_NUMBER] *How did you hear about us? Nam…" at bounding box center [511, 260] width 818 height 349
drag, startPoint x: 913, startPoint y: 323, endPoint x: 846, endPoint y: 300, distance: 70.7
click at [846, 300] on div "*Applicant Personal Phone Number [PHONE_NUMBER] *How did you hear about us? Nam…" at bounding box center [511, 260] width 818 height 349
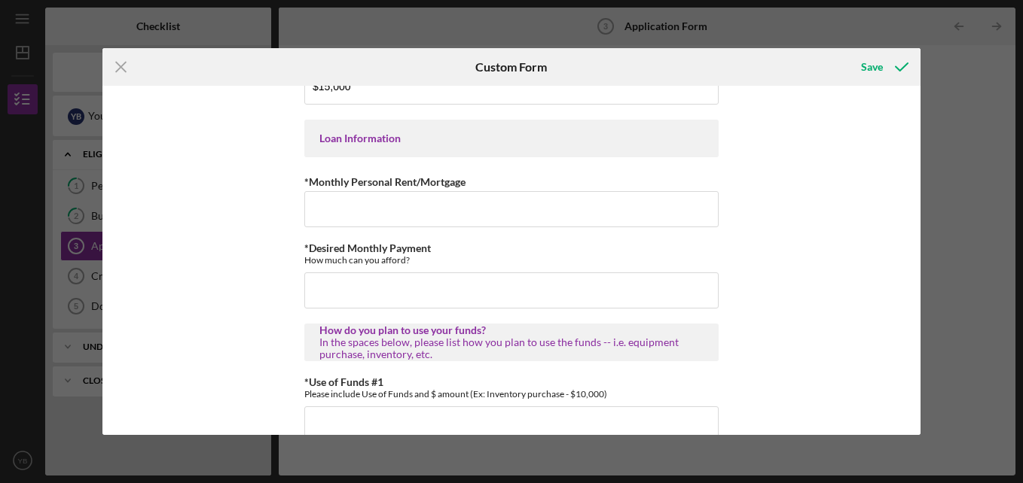
scroll to position [714, 0]
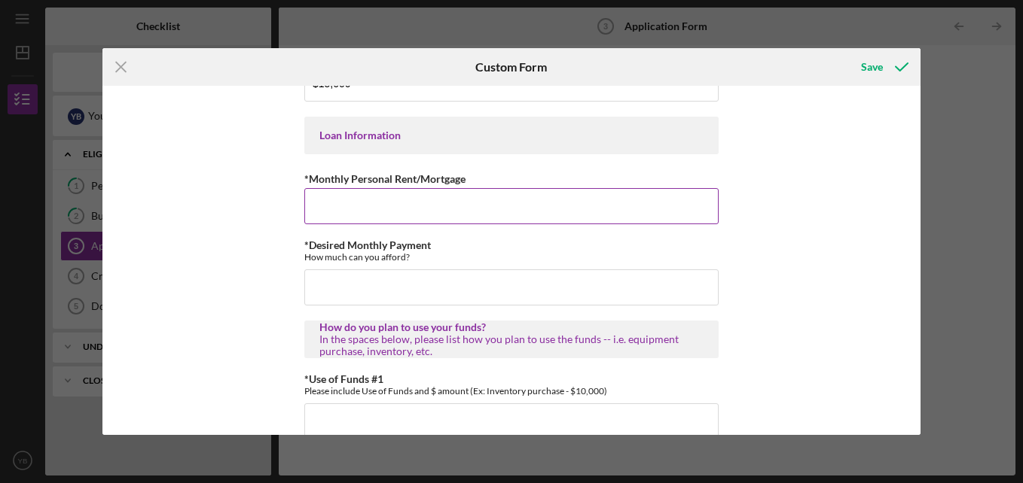
click at [429, 219] on input "*Monthly Personal Rent/Mortgage" at bounding box center [511, 206] width 414 height 36
type input "$2,262"
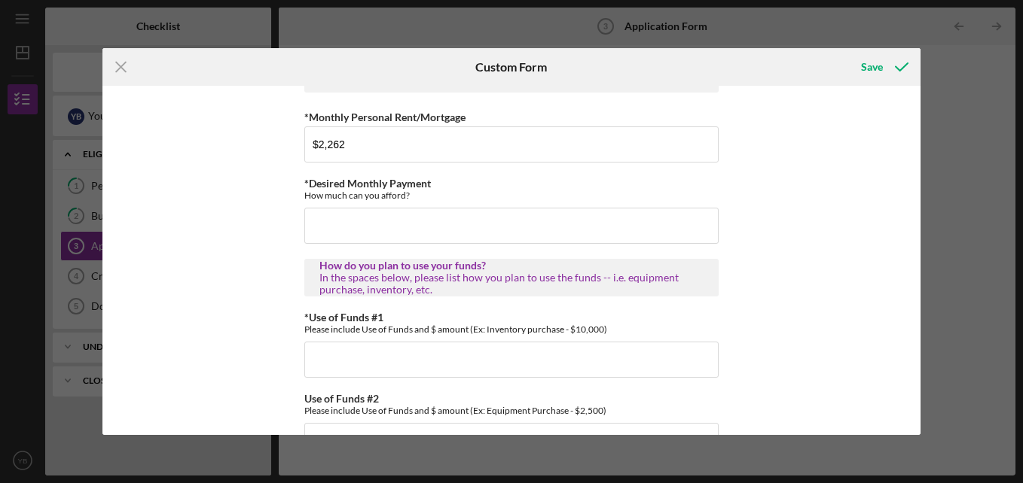
scroll to position [779, 0]
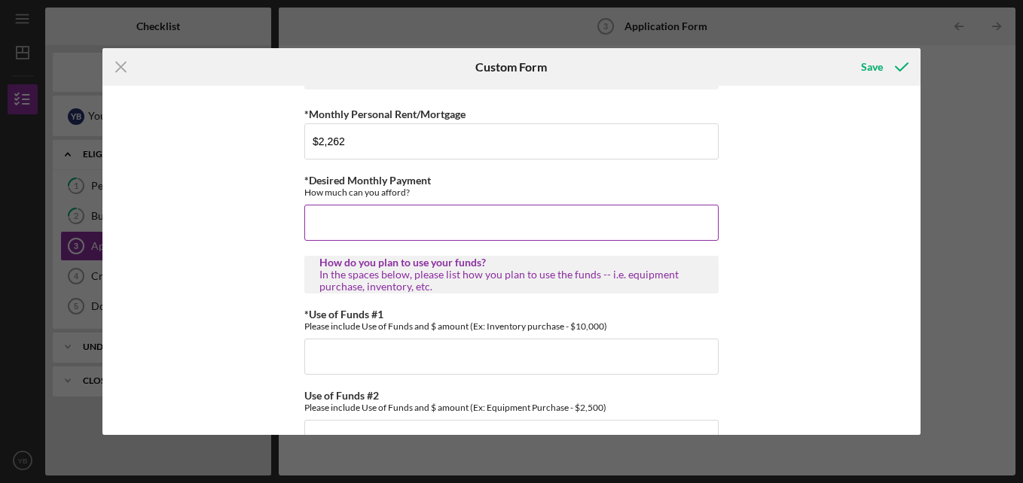
click at [343, 236] on input "*Desired Monthly Payment" at bounding box center [511, 223] width 414 height 36
type input "$1,500"
click at [806, 347] on div "*Applicant Personal Phone Number [PHONE_NUMBER] *How did you hear about us? Nam…" at bounding box center [511, 260] width 818 height 349
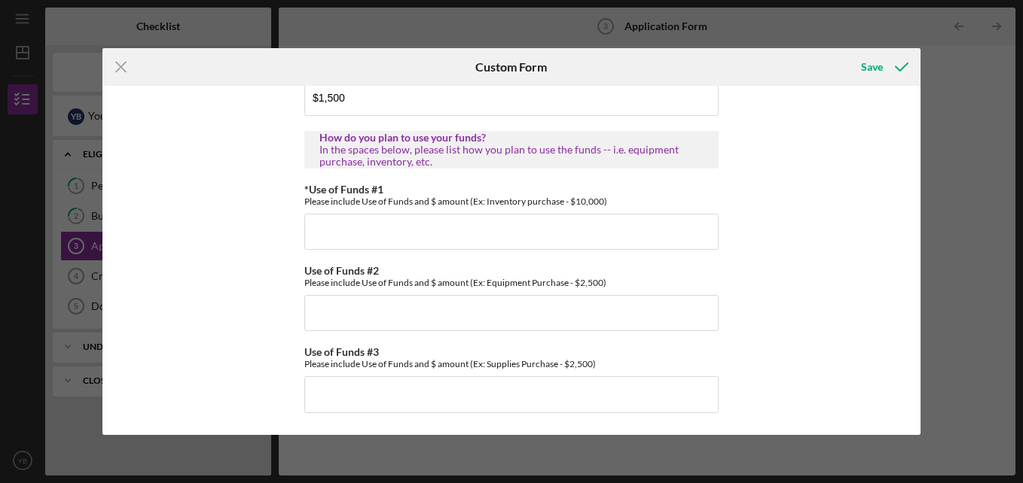
scroll to position [913, 0]
click at [327, 229] on input "*Use of Funds #1" at bounding box center [511, 232] width 414 height 36
type input "2"
click at [327, 229] on input "I" at bounding box center [511, 232] width 414 height 36
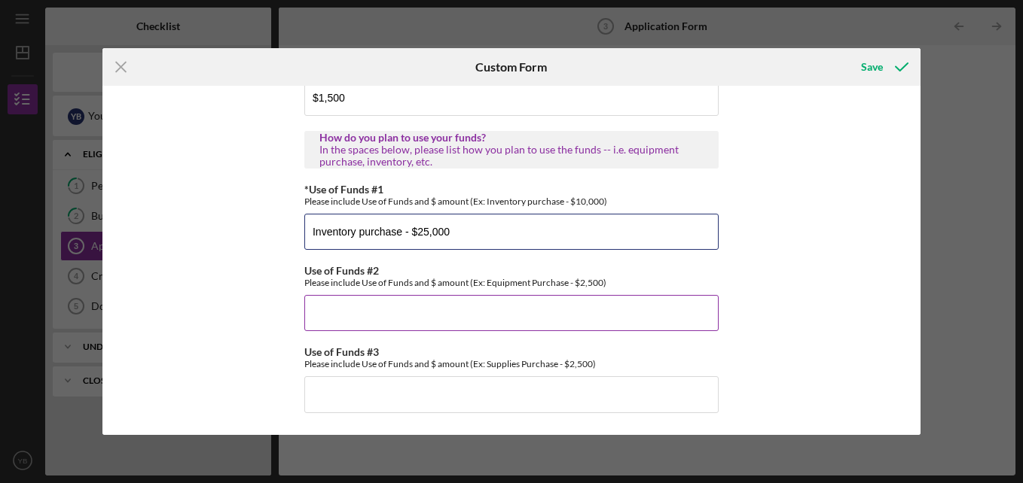
type input "Inventory purchase - $25,000"
click at [332, 321] on input "Use of Funds #2" at bounding box center [511, 313] width 414 height 36
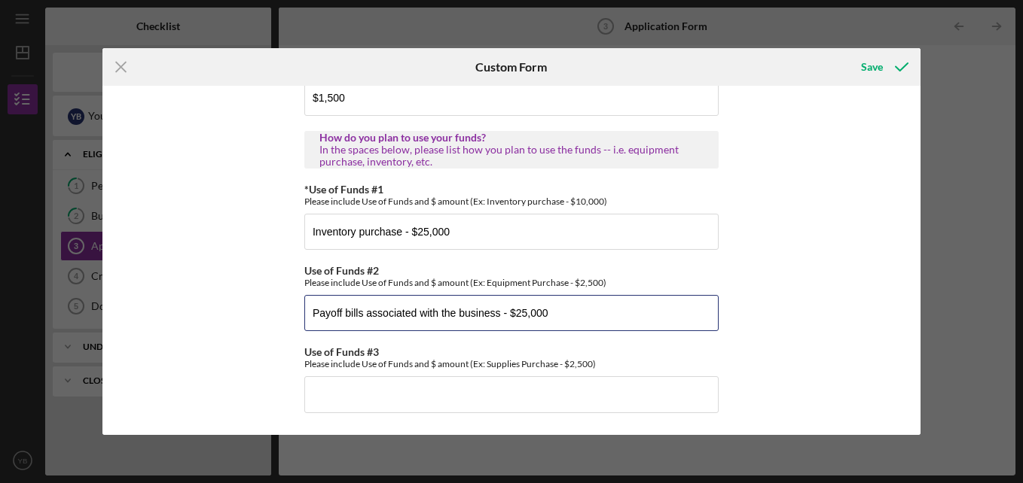
type input "Payoff bills associated with the business - $25,000"
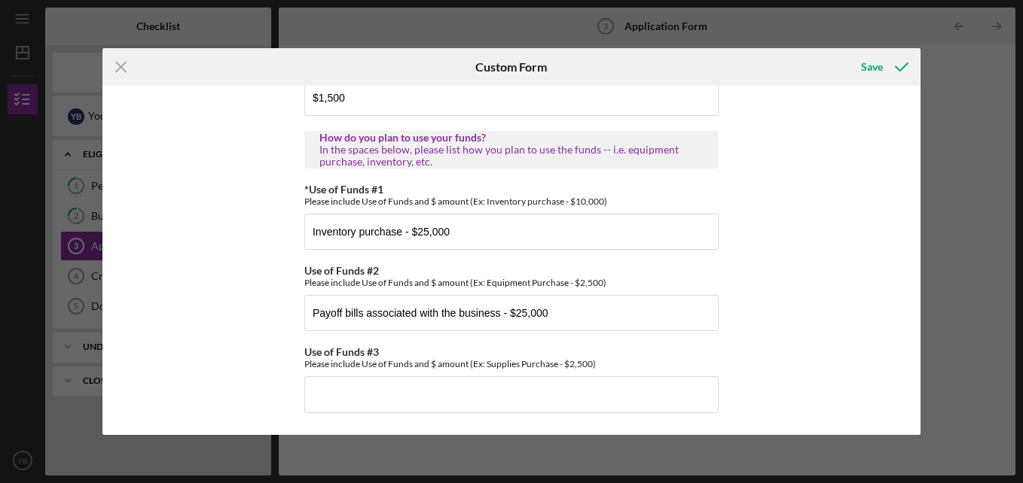
click at [815, 358] on div "*Applicant Personal Phone Number [PHONE_NUMBER] *How did you hear about us? Nam…" at bounding box center [511, 260] width 818 height 349
click at [871, 69] on div "Save" at bounding box center [872, 67] width 22 height 30
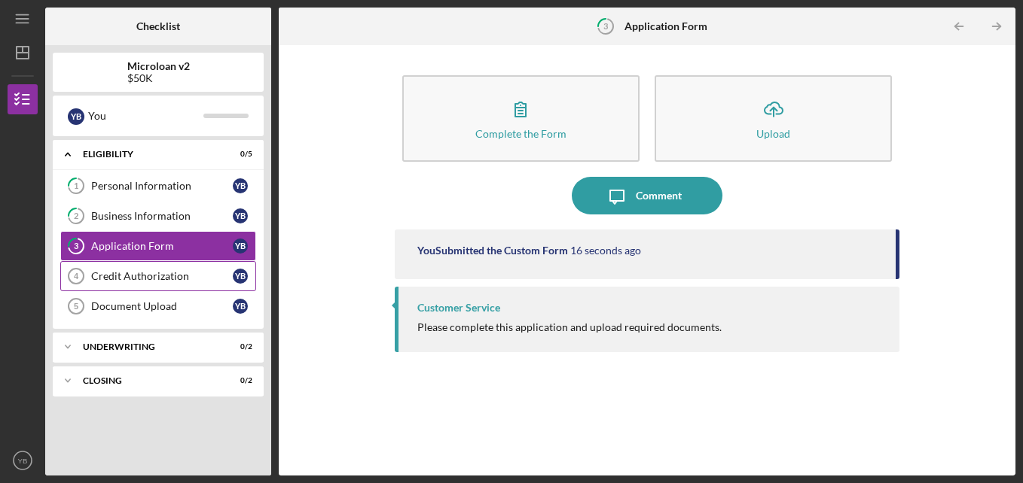
click at [166, 278] on div "Credit Authorization" at bounding box center [162, 276] width 142 height 12
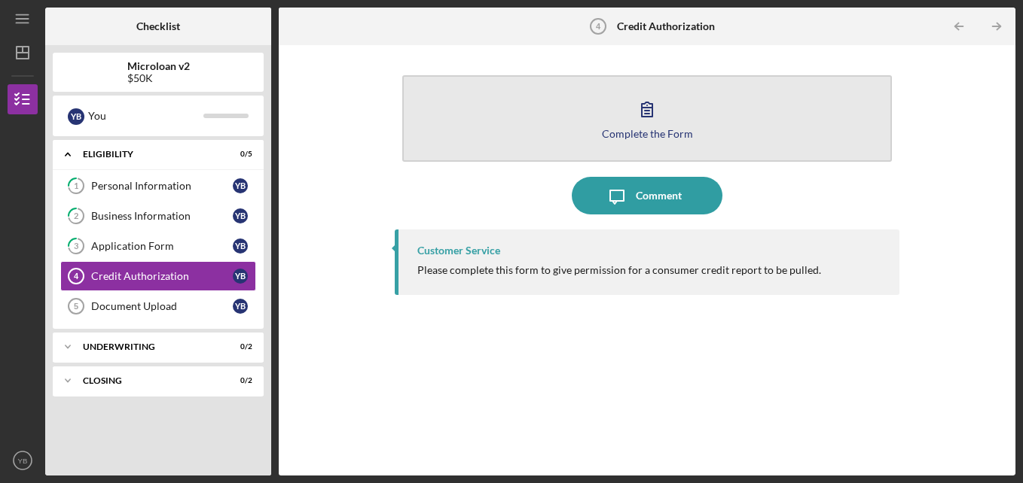
click at [665, 130] on div "Complete the Form" at bounding box center [647, 133] width 91 height 11
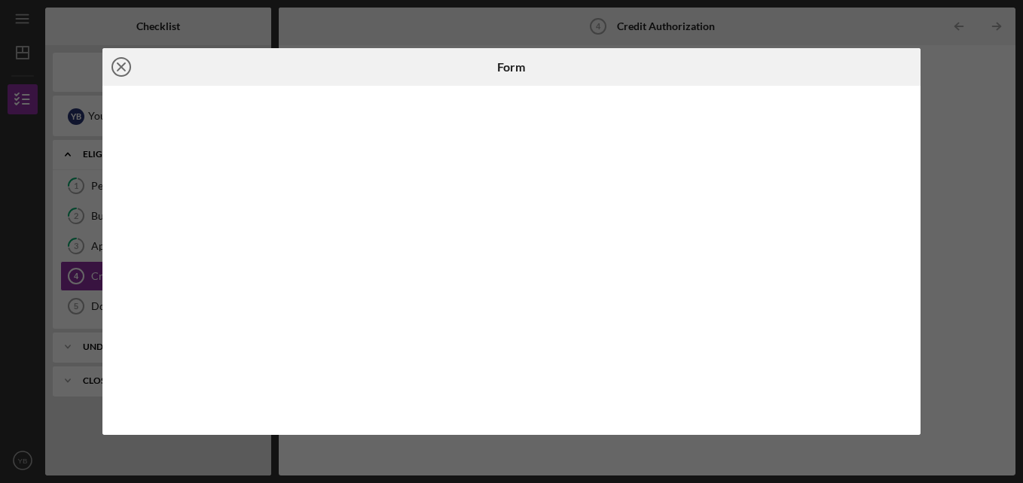
click at [124, 66] on icon "Icon/Close" at bounding box center [121, 67] width 38 height 38
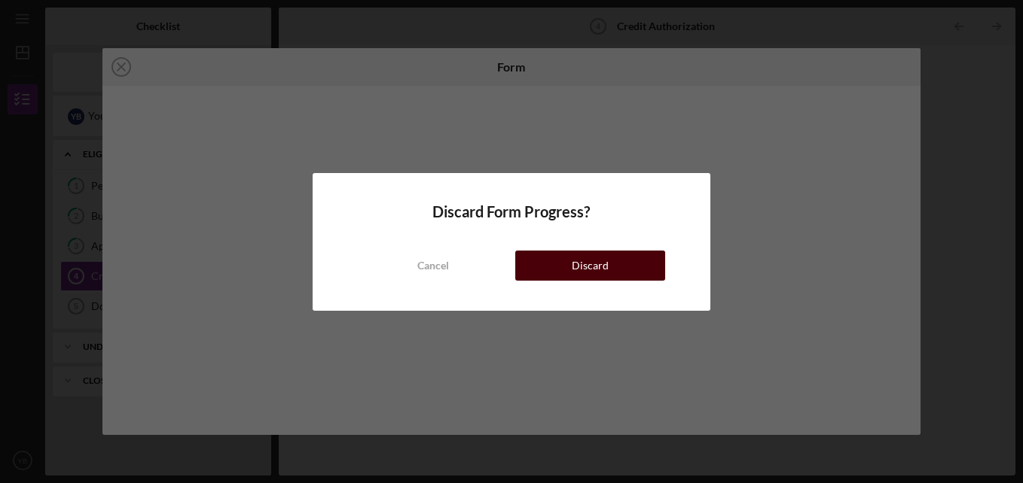
click at [574, 267] on div "Discard" at bounding box center [590, 266] width 37 height 30
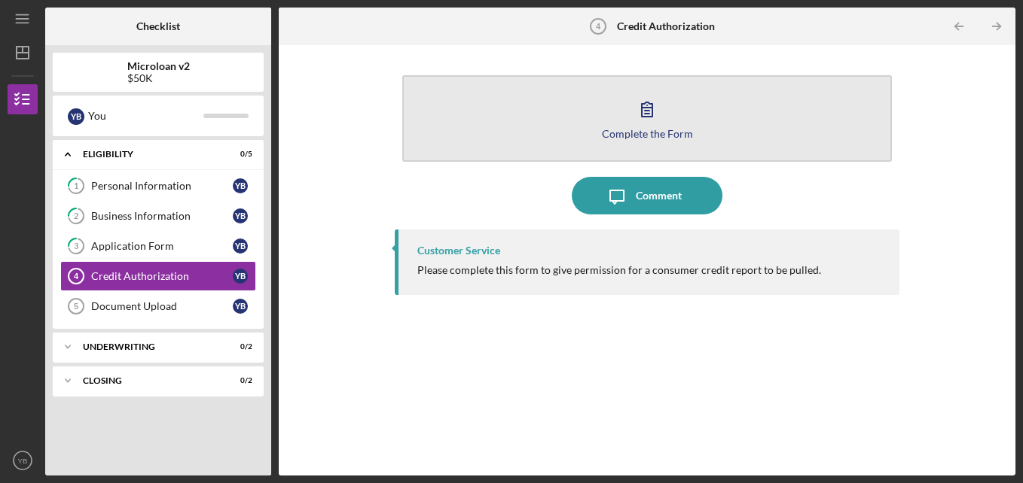
click at [640, 137] on div "Complete the Form" at bounding box center [647, 133] width 91 height 11
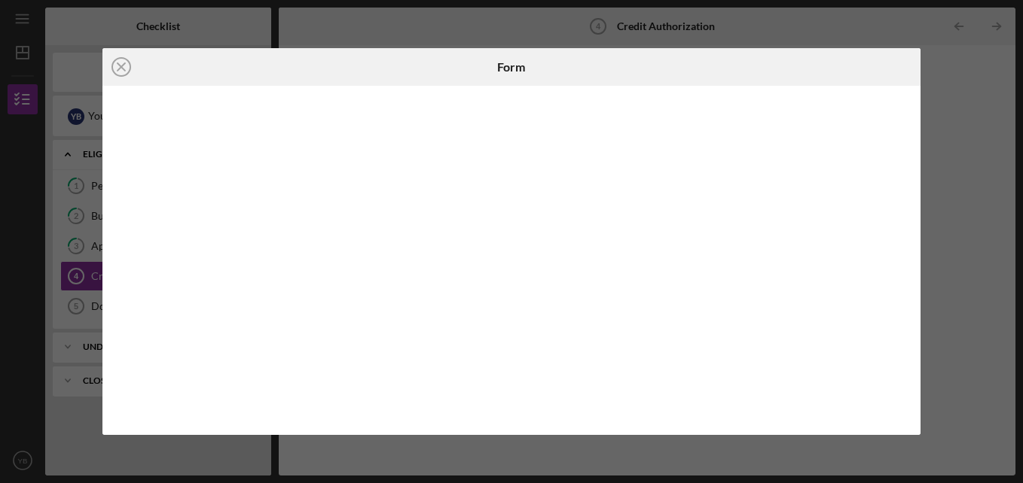
click at [939, 96] on div "Icon/Close Form" at bounding box center [511, 241] width 1023 height 483
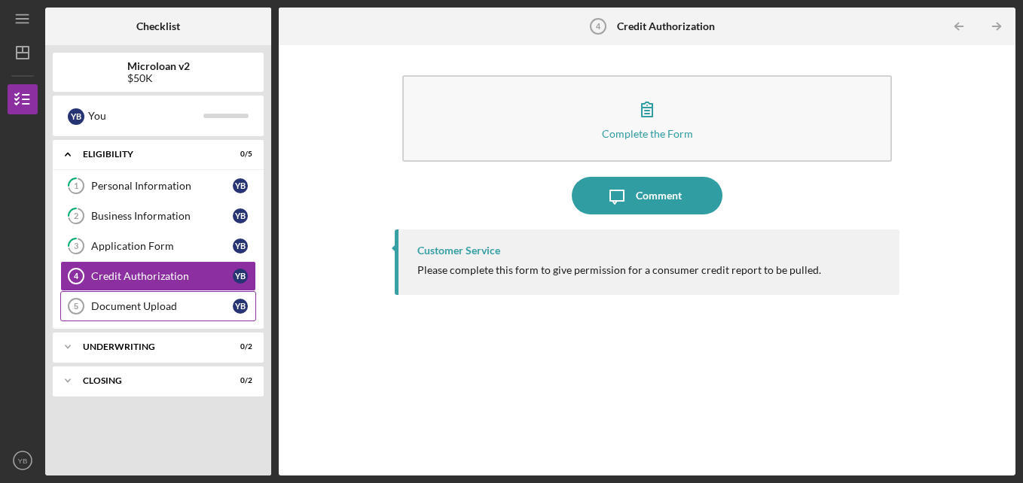
click at [182, 305] on div "Document Upload" at bounding box center [162, 306] width 142 height 12
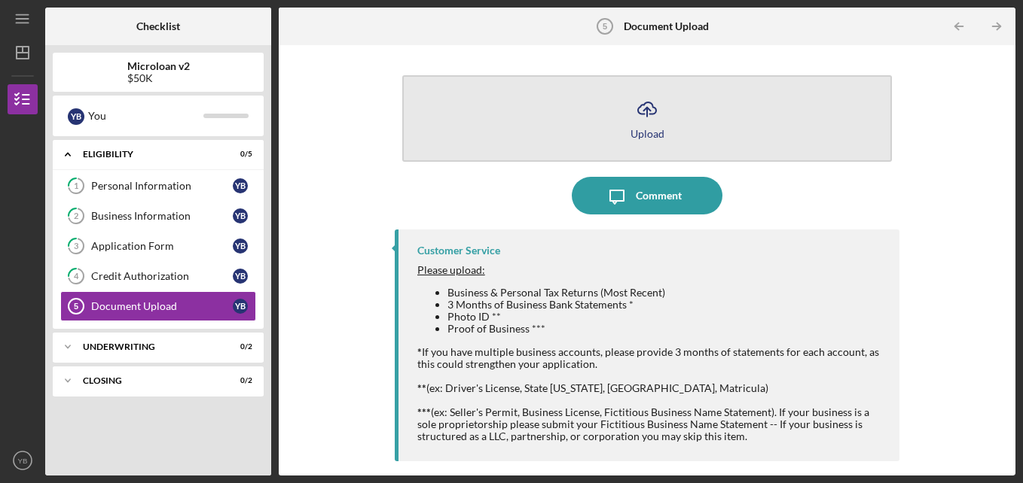
click at [645, 130] on div "Upload" at bounding box center [647, 133] width 34 height 11
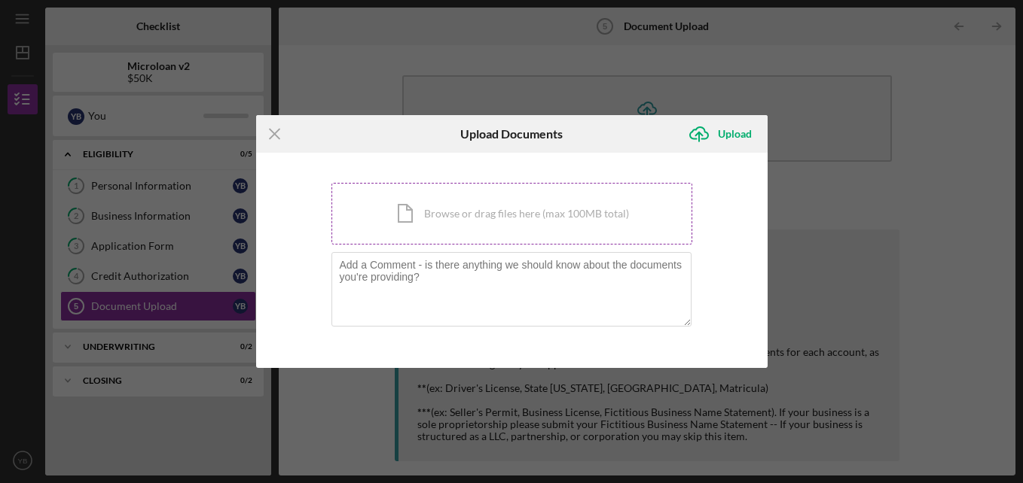
click at [508, 212] on div "Icon/Document Browse or drag files here (max 100MB total) Tap to choose files o…" at bounding box center [511, 214] width 361 height 62
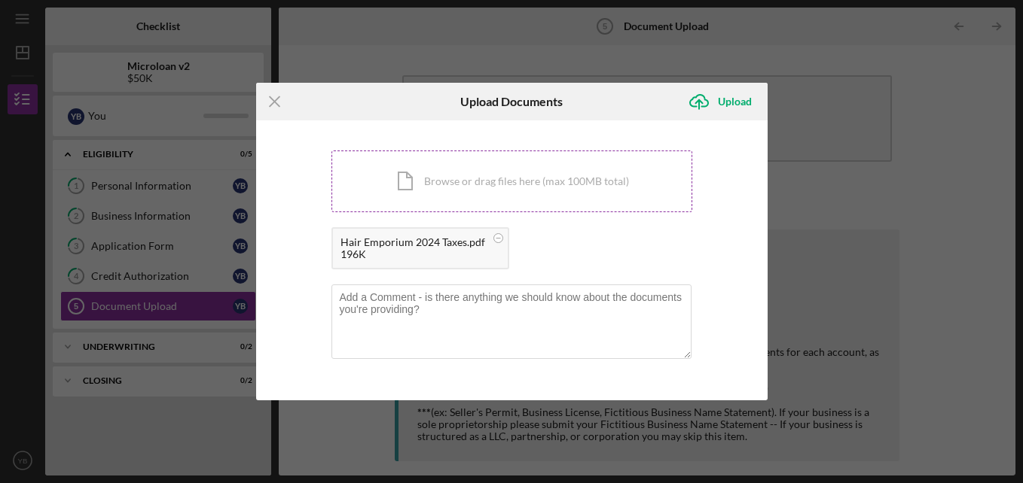
click at [550, 179] on div "Icon/Document Browse or drag files here (max 100MB total) Tap to choose files o…" at bounding box center [511, 182] width 361 height 62
click at [451, 184] on div "Icon/Document Browse or drag files here (max 100MB total) Tap to choose files o…" at bounding box center [511, 182] width 361 height 62
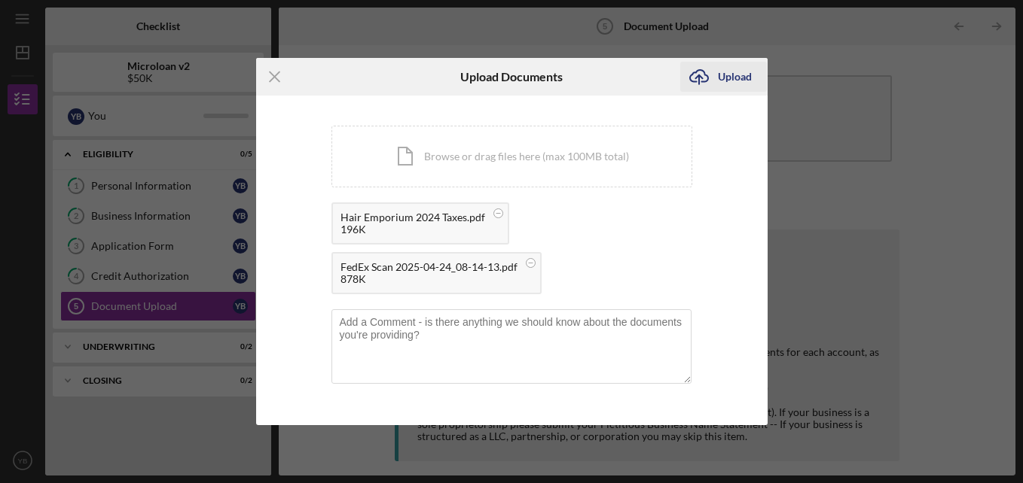
click at [736, 75] on div "Upload" at bounding box center [735, 77] width 34 height 30
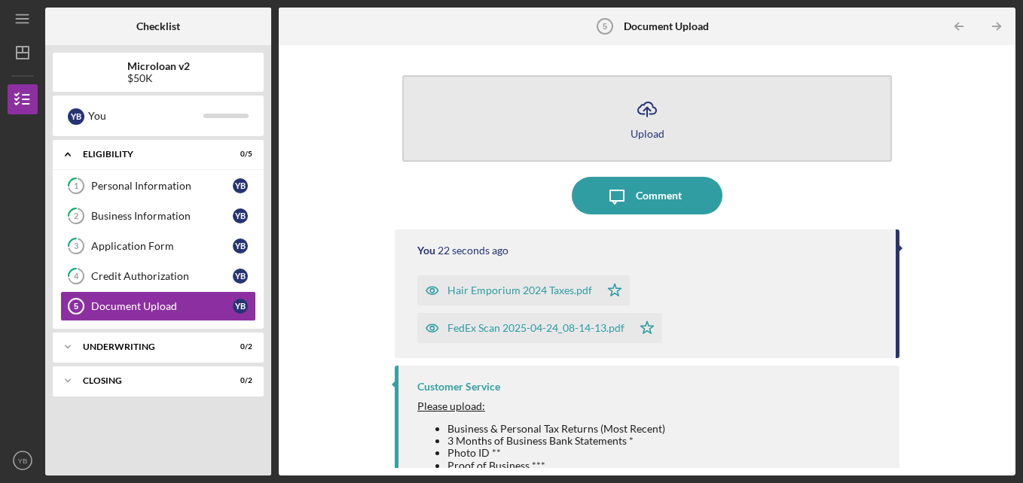
click at [643, 116] on icon "Icon/Upload" at bounding box center [647, 109] width 38 height 38
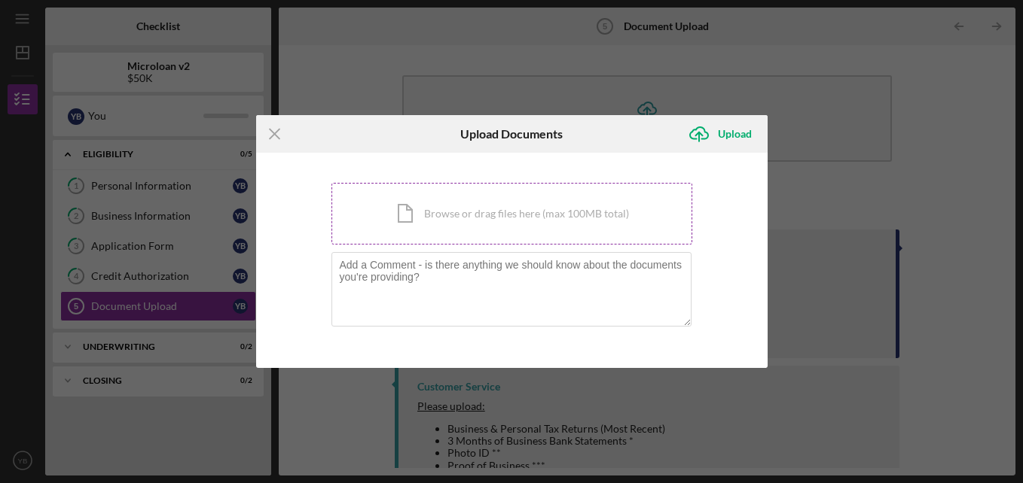
click at [478, 214] on div "Icon/Document Browse or drag files here (max 100MB total) Tap to choose files o…" at bounding box center [511, 214] width 361 height 62
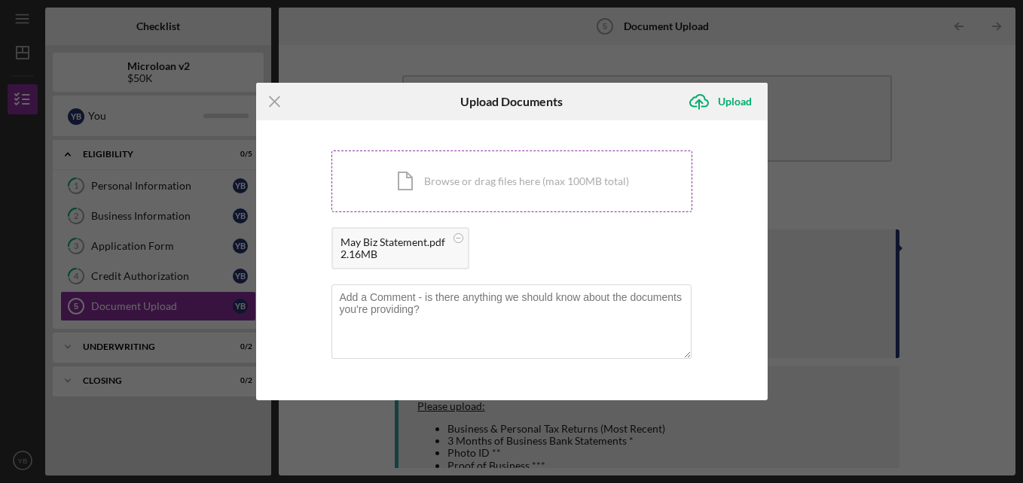
click at [521, 178] on div "Icon/Document Browse or drag files here (max 100MB total) Tap to choose files o…" at bounding box center [511, 182] width 361 height 62
click at [483, 172] on div "Icon/Document Browse or drag files here (max 100MB total) Tap to choose files o…" at bounding box center [511, 182] width 361 height 62
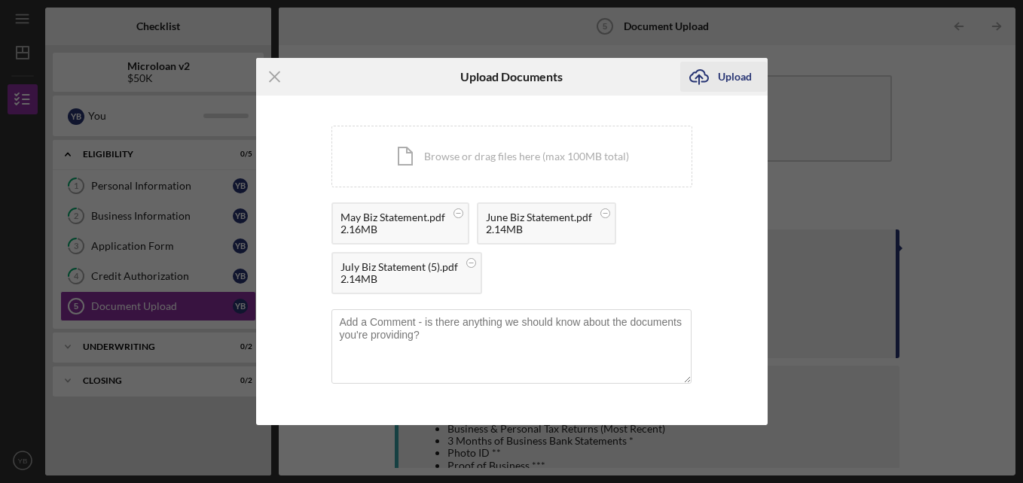
click at [735, 77] on div "Upload" at bounding box center [735, 77] width 34 height 30
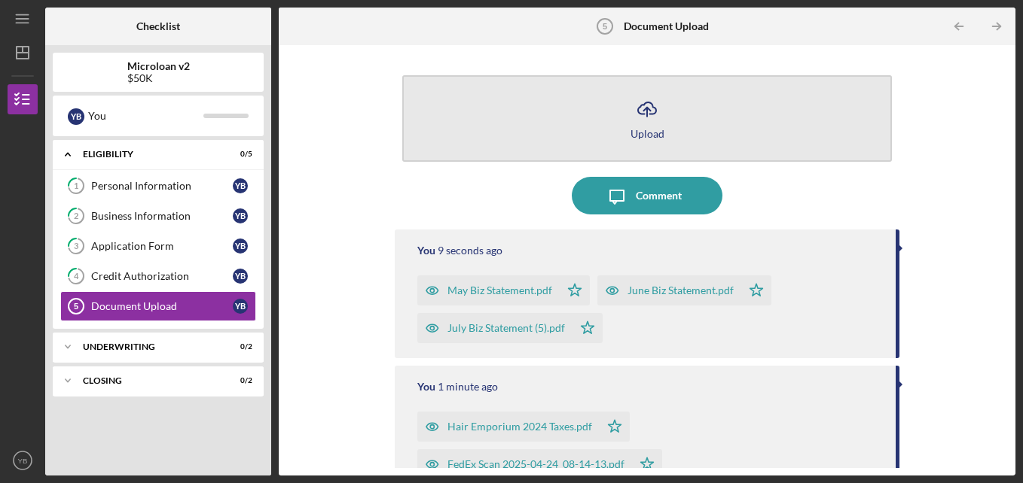
click at [648, 109] on icon "Icon/Upload" at bounding box center [647, 109] width 38 height 38
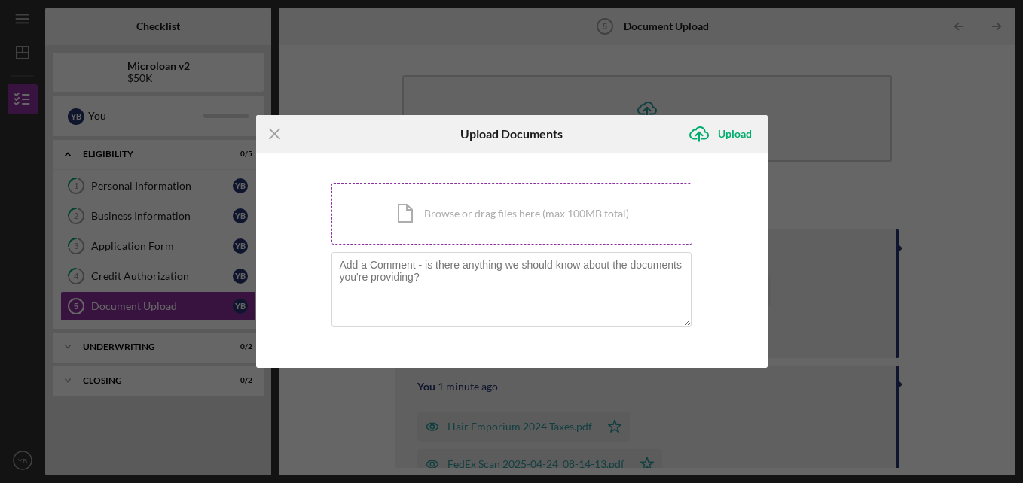
click at [516, 199] on div "Icon/Document Browse or drag files here (max 100MB total) Tap to choose files o…" at bounding box center [511, 214] width 361 height 62
click at [434, 215] on div "Icon/Document Browse or drag files here (max 100MB total) Tap to choose files o…" at bounding box center [511, 214] width 361 height 62
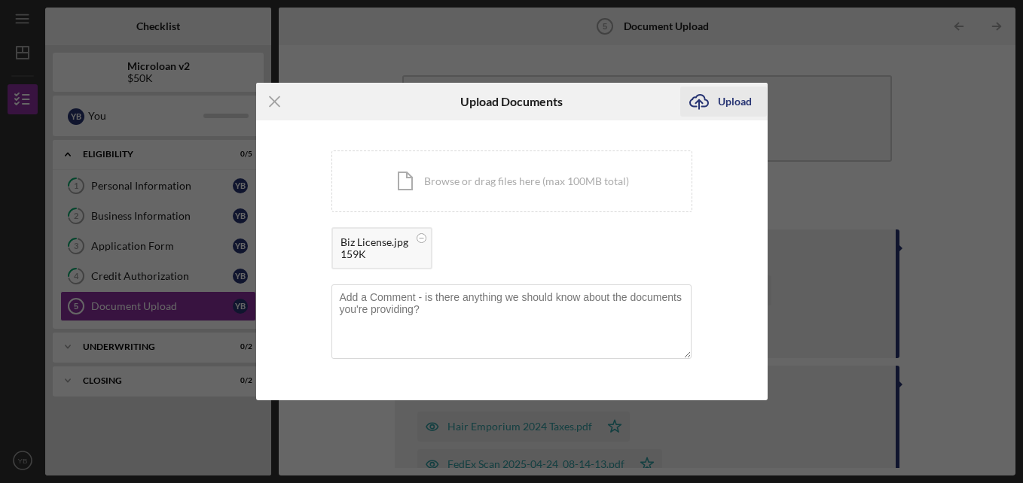
click at [736, 102] on div "Upload" at bounding box center [735, 102] width 34 height 30
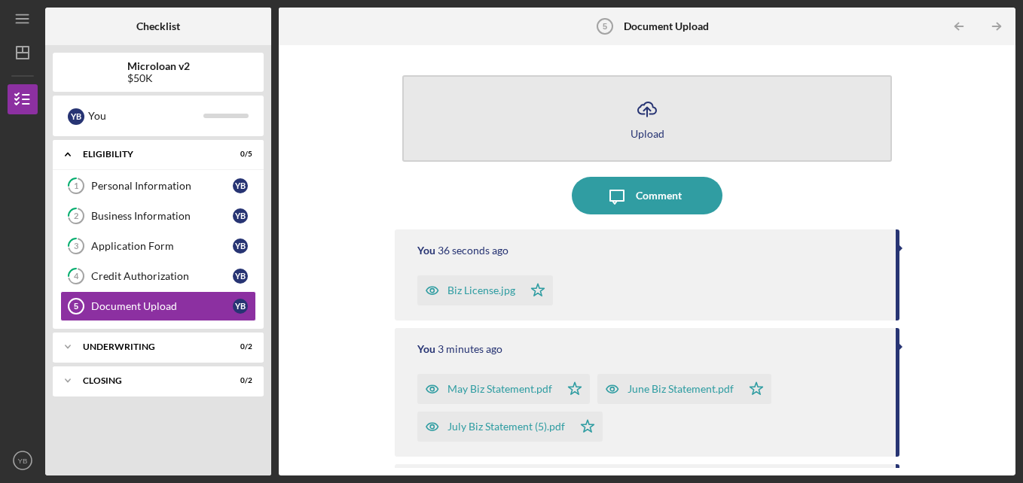
click at [644, 111] on icon "Icon/Upload" at bounding box center [647, 109] width 38 height 38
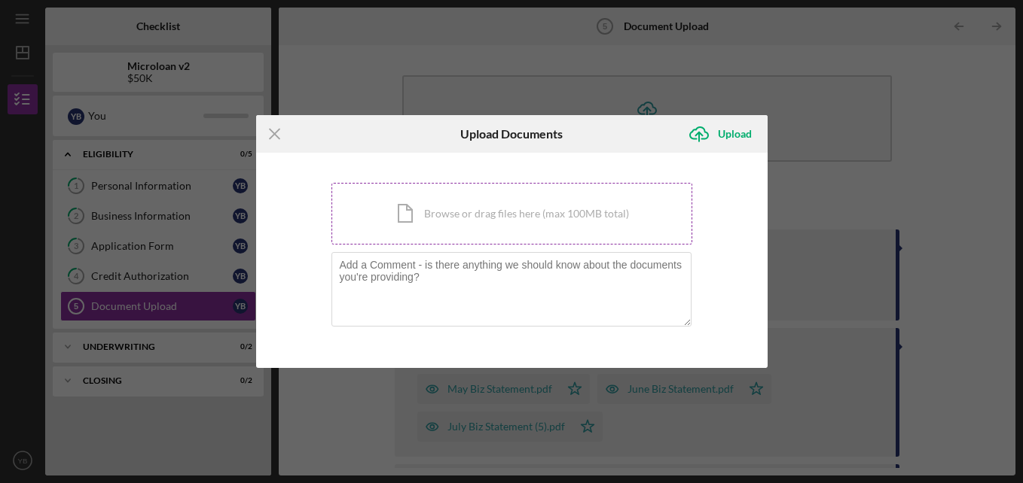
click at [511, 205] on div "Icon/Document Browse or drag files here (max 100MB total) Tap to choose files o…" at bounding box center [511, 214] width 361 height 62
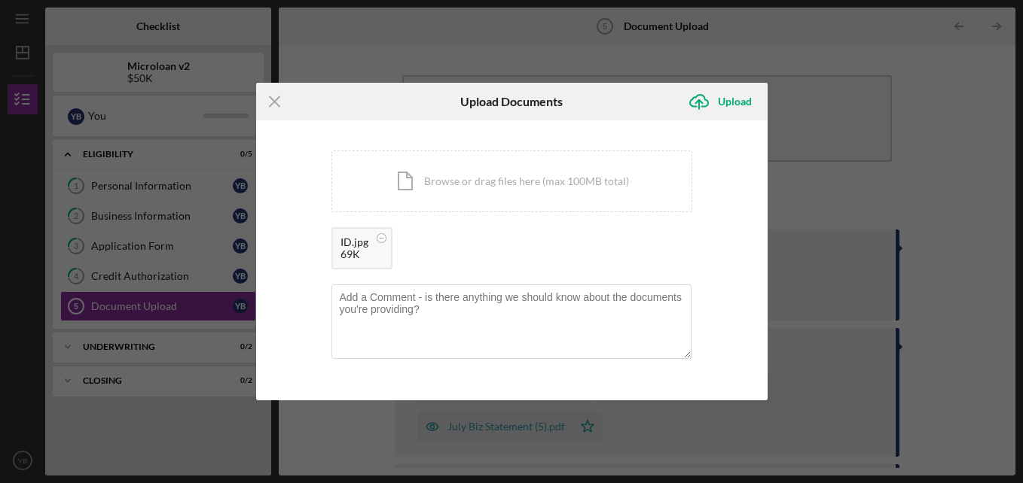
click at [359, 253] on div "69K" at bounding box center [354, 254] width 28 height 12
click at [729, 101] on div "Upload" at bounding box center [735, 102] width 34 height 30
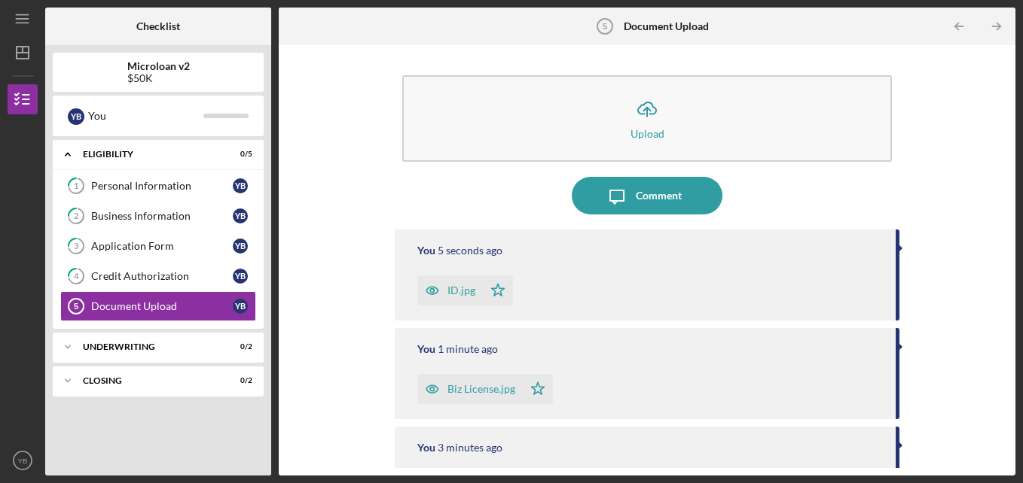
click at [460, 295] on div "ID.jpg" at bounding box center [461, 291] width 28 height 12
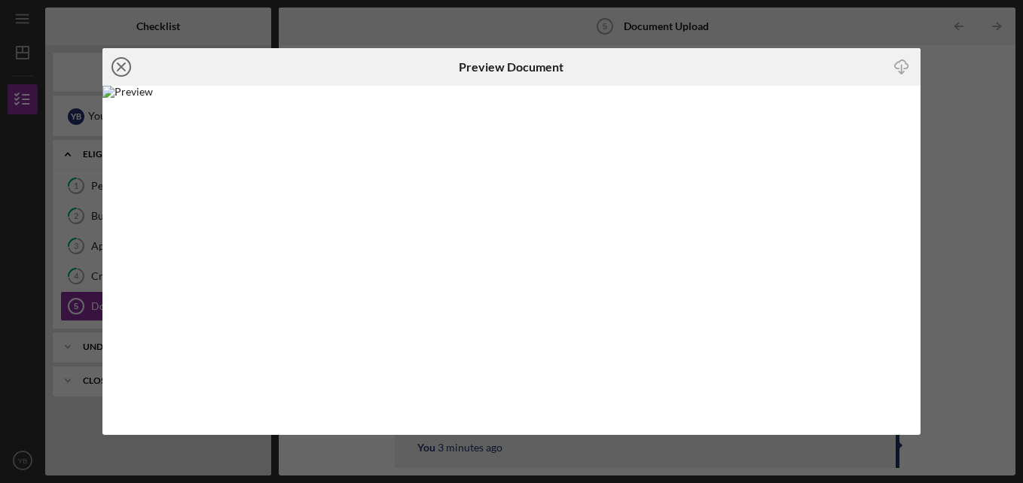
click at [117, 68] on icon "Icon/Close" at bounding box center [121, 67] width 38 height 38
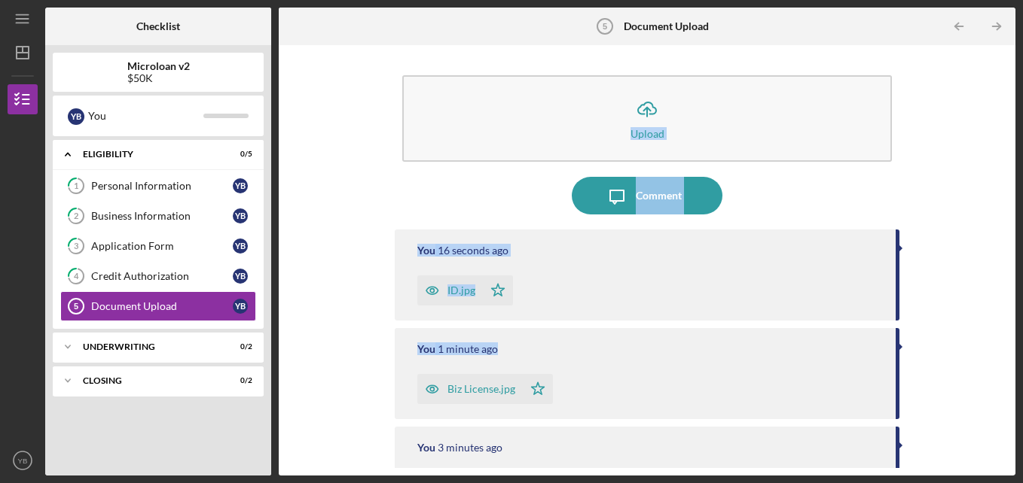
drag, startPoint x: 1008, startPoint y: 172, endPoint x: 1001, endPoint y: 316, distance: 143.9
click at [1001, 316] on div "Icon/Upload Upload Icon/Message Comment You 16 seconds ago ID.jpg Icon/Star You…" at bounding box center [647, 260] width 736 height 431
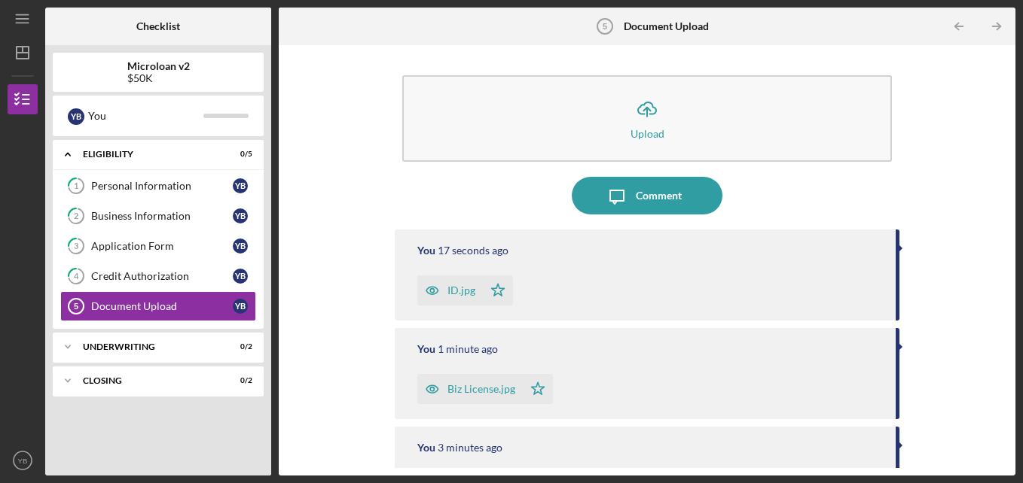
drag, startPoint x: 1001, startPoint y: 316, endPoint x: 964, endPoint y: 152, distance: 168.4
click at [964, 152] on div "Icon/Upload Upload Icon/Message Comment You 17 seconds ago ID.jpg Icon/Star You…" at bounding box center [646, 261] width 721 height 416
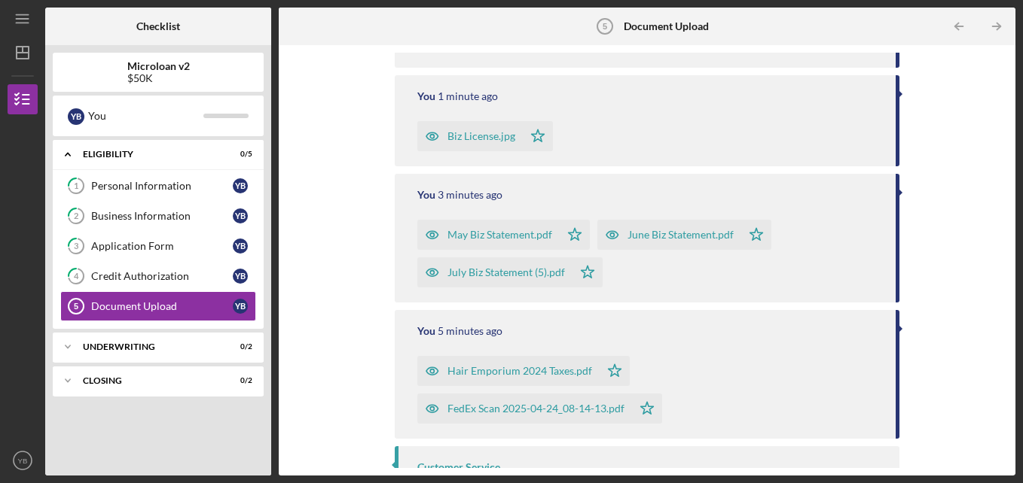
scroll to position [116, 0]
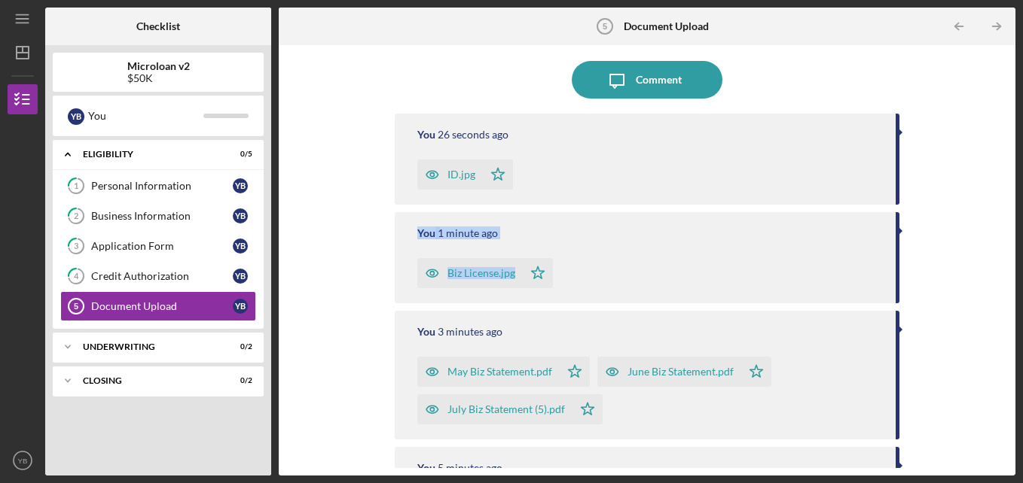
drag, startPoint x: 1001, startPoint y: 197, endPoint x: 994, endPoint y: 254, distance: 57.0
click at [994, 254] on div "Icon/Upload Upload Icon/Message Comment You 26 seconds ago ID.jpg Icon/Star You…" at bounding box center [646, 261] width 721 height 416
drag, startPoint x: 994, startPoint y: 254, endPoint x: 939, endPoint y: 87, distance: 176.0
click at [939, 87] on div "Icon/Upload Upload Icon/Message Comment You 28 seconds ago ID.jpg Icon/Star You…" at bounding box center [646, 261] width 721 height 416
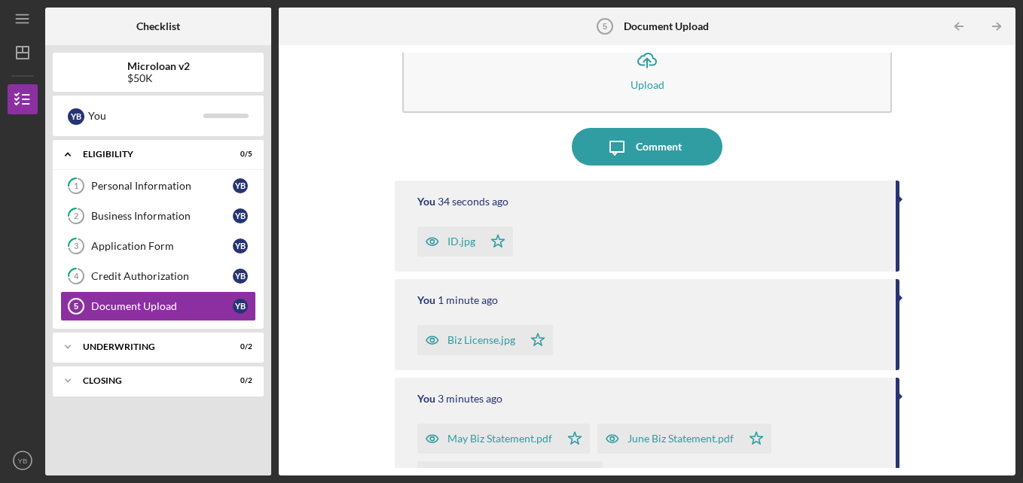
scroll to position [0, 0]
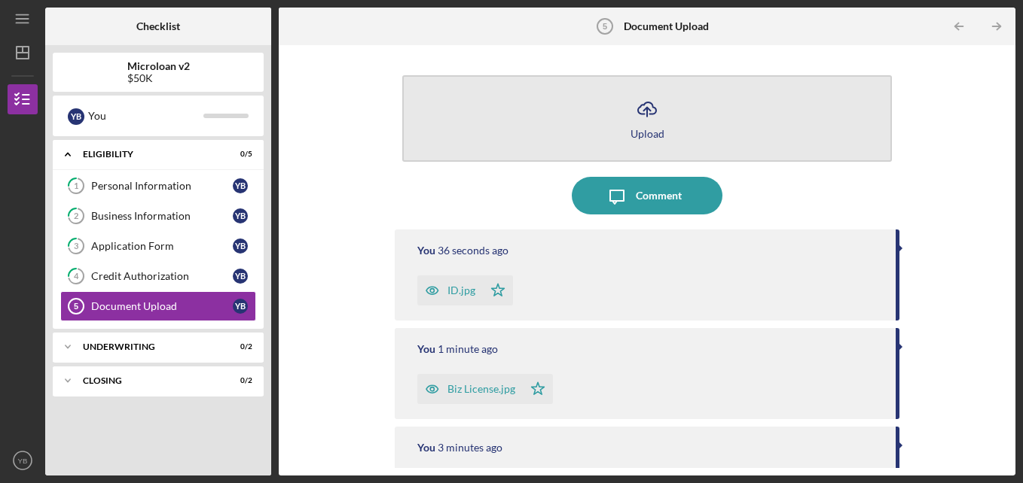
click at [651, 139] on button "Icon/Upload Upload" at bounding box center [647, 118] width 490 height 87
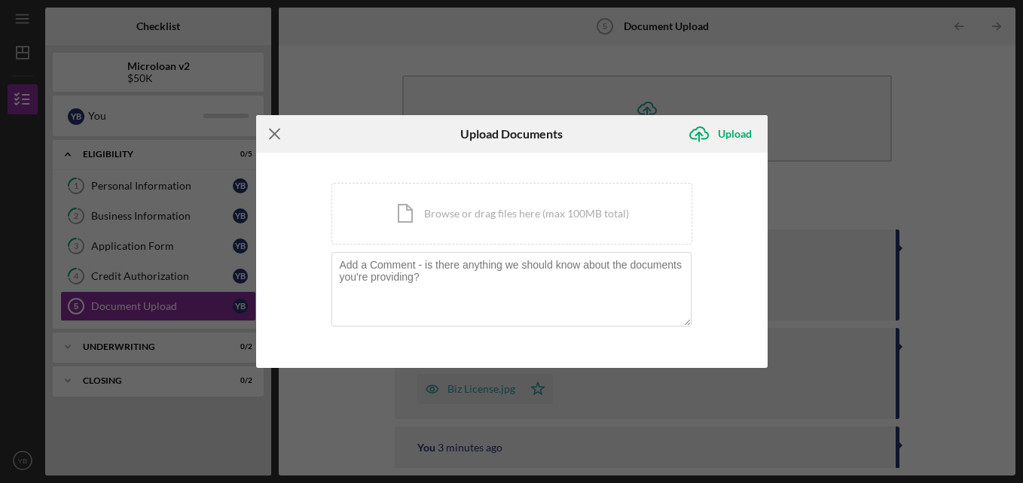
click at [277, 142] on icon "Icon/Menu Close" at bounding box center [275, 134] width 38 height 38
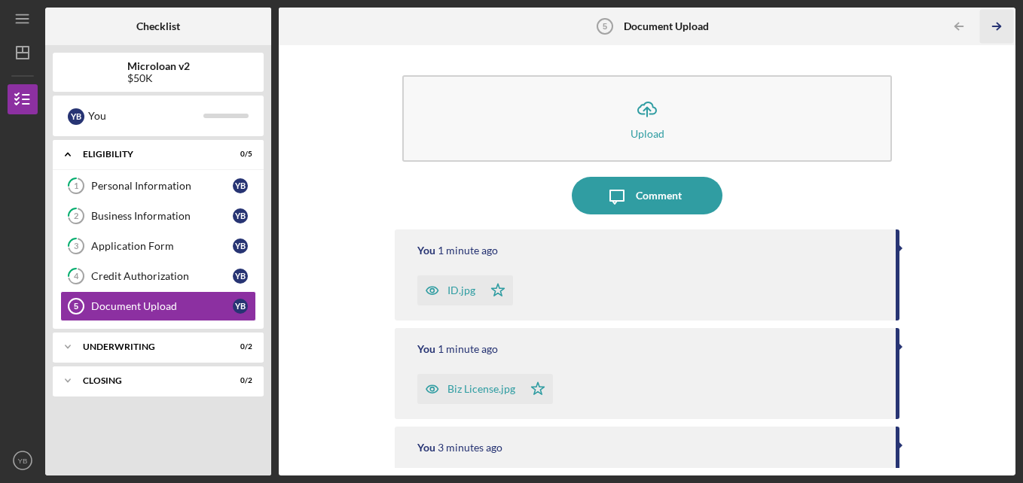
click at [998, 23] on polyline "button" at bounding box center [998, 26] width 4 height 7
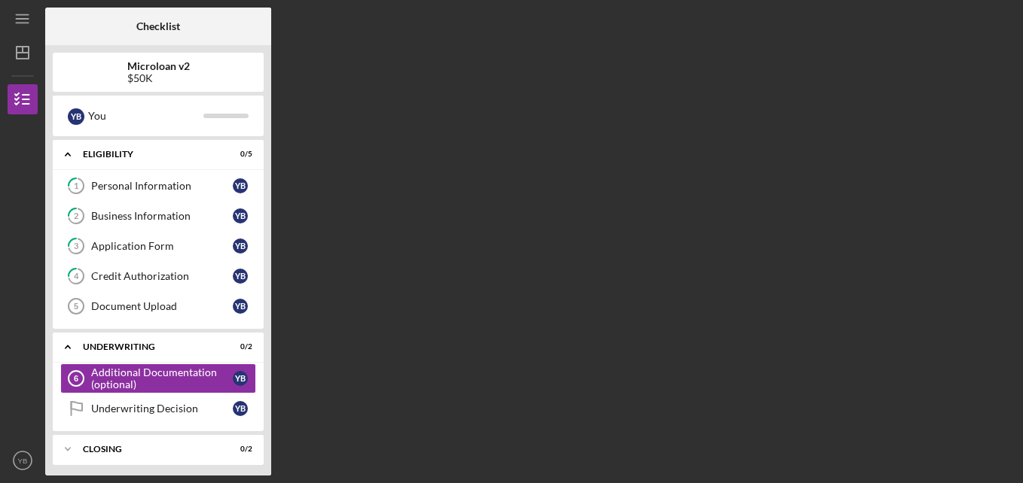
scroll to position [5, 0]
